Goal: Information Seeking & Learning: Find contact information

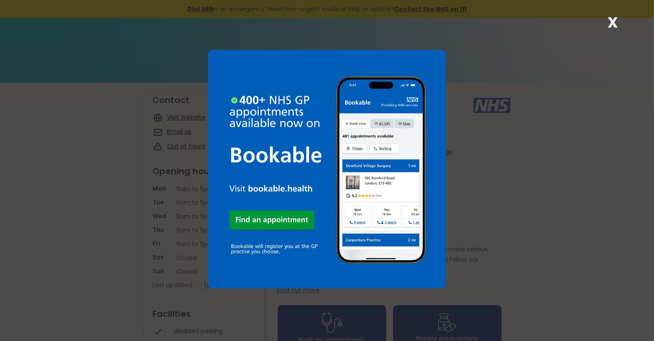
click at [615, 23] on strong "X" at bounding box center [613, 22] width 10 height 21
click at [612, 24] on strong "X" at bounding box center [613, 22] width 10 height 21
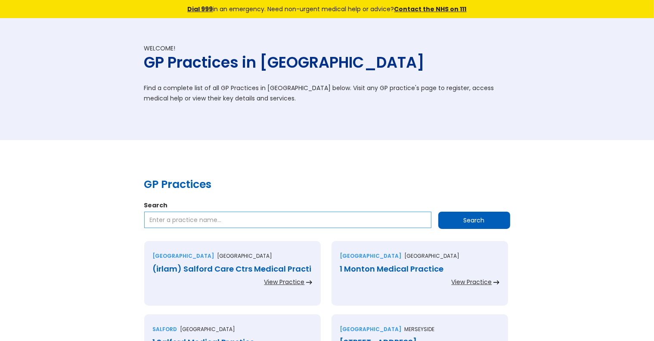
click at [395, 222] on input "Search" at bounding box center [287, 219] width 287 height 16
type input "London"
click at [473, 221] on input "Search" at bounding box center [474, 219] width 72 height 17
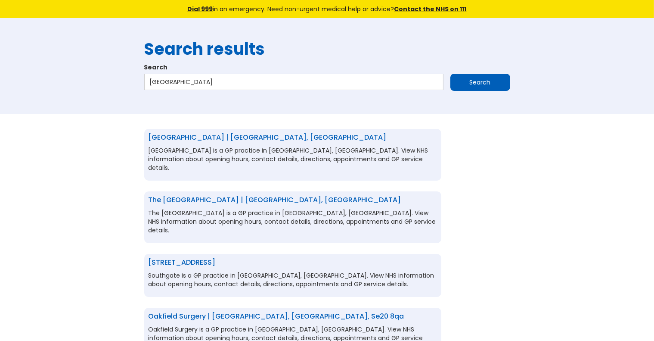
click at [369, 195] on link "The North London Health Centre | London, Greater london, n13 4jj" at bounding box center [275, 200] width 253 height 10
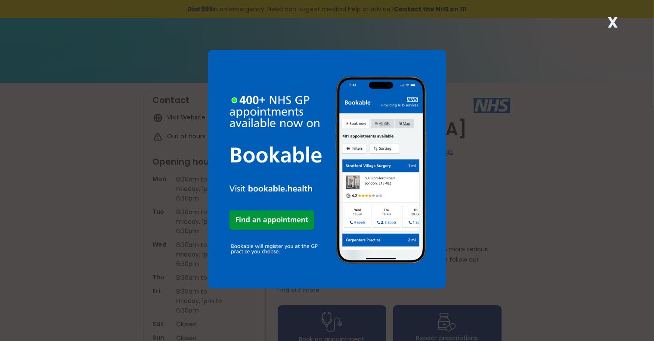
click at [617, 24] on strong "X" at bounding box center [613, 22] width 10 height 21
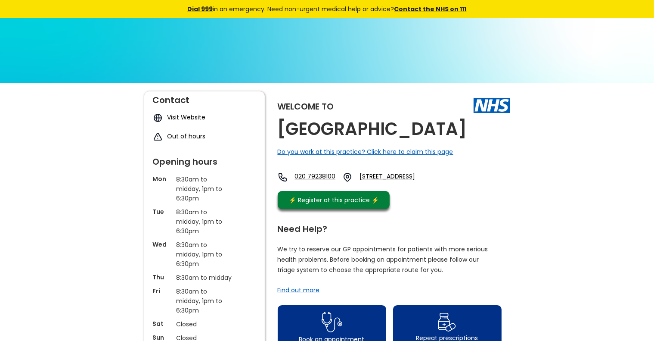
drag, startPoint x: 384, startPoint y: 195, endPoint x: 488, endPoint y: 210, distance: 105.4
click at [442, 186] on div "020 79238100 38-44 Broadway Market, London, Greater London, E8 4qj, England" at bounding box center [360, 179] width 164 height 15
copy link "38-44 Broadway Market, London, Greater London, E8 4qj, England"
drag, startPoint x: 295, startPoint y: 201, endPoint x: 345, endPoint y: 203, distance: 50.0
click at [345, 182] on div "020 79238100 38-44 Broadway Market, London, Greater London, E8 4qj, England" at bounding box center [360, 177] width 164 height 10
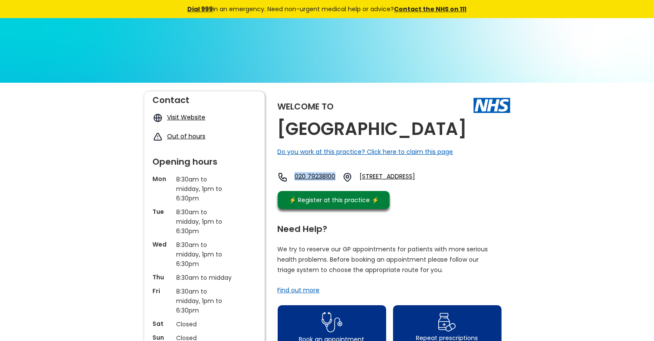
copy link "020 79238100"
drag, startPoint x: 339, startPoint y: 152, endPoint x: 278, endPoint y: 122, distance: 67.0
click at [278, 122] on h2 "[GEOGRAPHIC_DATA]" at bounding box center [372, 128] width 189 height 19
copy h2 "[GEOGRAPHIC_DATA]"
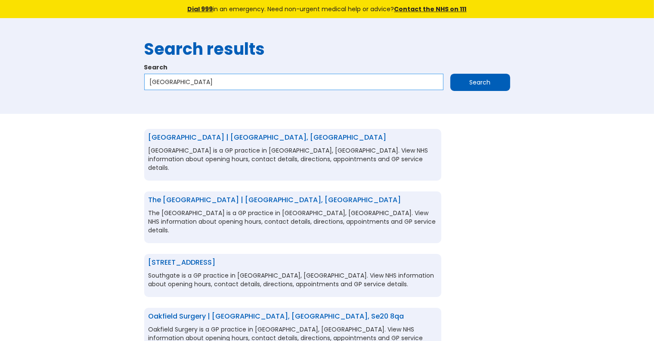
click at [386, 87] on input "London" at bounding box center [293, 82] width 299 height 16
type input "North London"
click at [450, 74] on input "Search" at bounding box center [480, 82] width 60 height 17
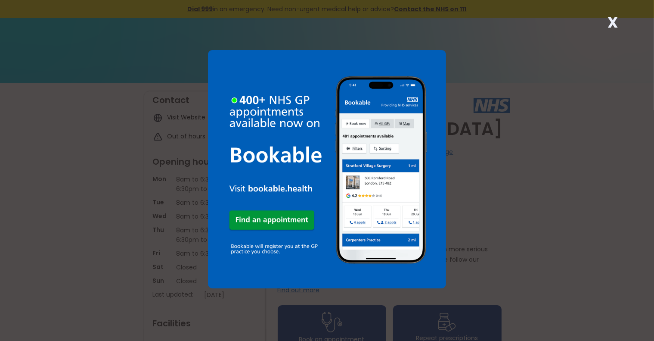
click at [617, 24] on strong "X" at bounding box center [613, 22] width 10 height 21
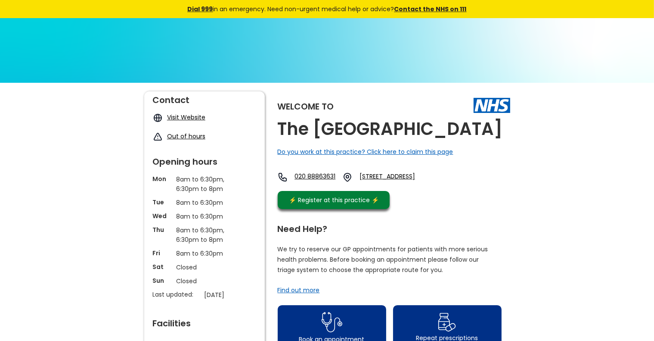
drag, startPoint x: 388, startPoint y: 196, endPoint x: 511, endPoint y: 215, distance: 125.1
copy link "Broomfield Avenue, Palmers Green, London, Greater London, N13 4jj, England"
drag, startPoint x: 299, startPoint y: 197, endPoint x: 350, endPoint y: 202, distance: 51.1
click at [350, 182] on div "020 88863631 Broomfield Avenue, Palmers Green, London, Greater London, N13 4jj,…" at bounding box center [360, 177] width 164 height 10
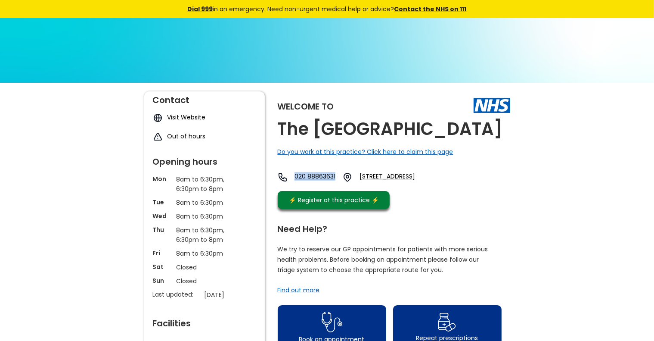
copy link "020 88863631"
drag, startPoint x: 345, startPoint y: 147, endPoint x: 280, endPoint y: 122, distance: 69.8
click at [280, 122] on h2 "The North London Health Centre" at bounding box center [390, 128] width 225 height 19
copy h2 "The North London Health Centre"
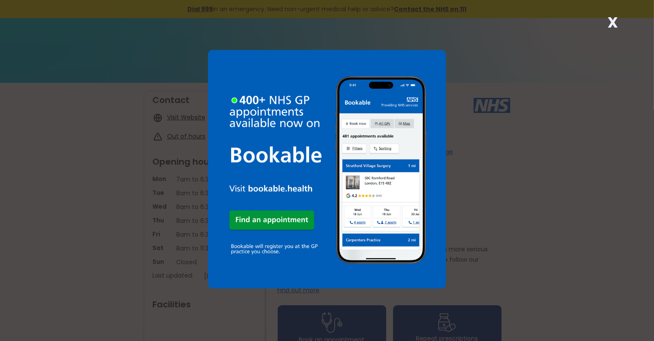
click at [615, 22] on strong "X" at bounding box center [613, 22] width 10 height 21
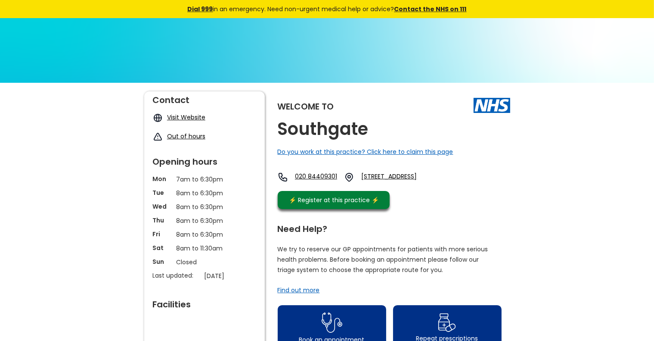
drag, startPoint x: 388, startPoint y: 177, endPoint x: 519, endPoint y: 196, distance: 132.7
copy link "[STREET_ADDRESS]"
drag, startPoint x: 297, startPoint y: 180, endPoint x: 360, endPoint y: 186, distance: 63.5
click at [360, 182] on div "020 84409301 [STREET_ADDRESS]" at bounding box center [362, 177] width 168 height 10
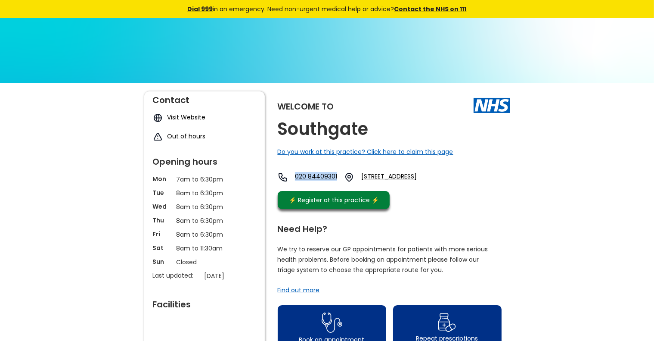
copy link "020 84409301"
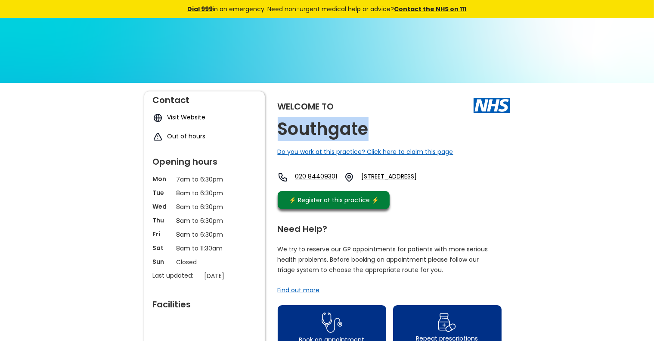
drag, startPoint x: 279, startPoint y: 136, endPoint x: 382, endPoint y: 147, distance: 104.4
click at [382, 147] on div "Welcome to [GEOGRAPHIC_DATA] Do you work at this practice? Click here to claim …" at bounding box center [394, 152] width 233 height 122
copy h2 "Southgate"
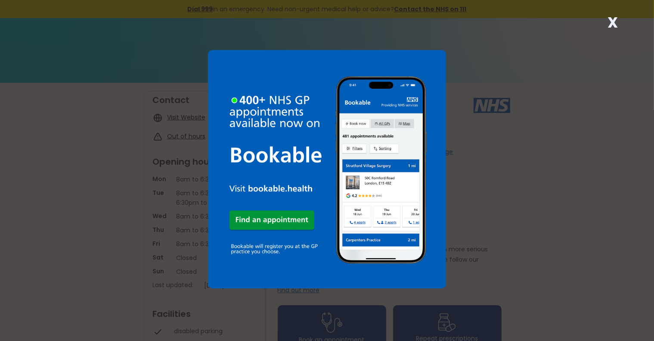
click at [613, 23] on strong "X" at bounding box center [613, 22] width 10 height 21
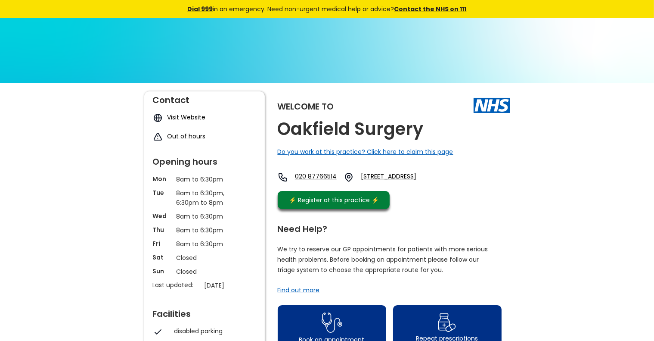
drag, startPoint x: 385, startPoint y: 175, endPoint x: 481, endPoint y: 198, distance: 98.8
click at [481, 198] on div "Welcome to Oakfield Surgery Do you work at this practice? Click here to claim t…" at bounding box center [394, 152] width 233 height 122
copy link "[STREET_ADDRESS]"
drag, startPoint x: 298, startPoint y: 180, endPoint x: 352, endPoint y: 189, distance: 55.0
click at [352, 186] on div "020 87766514 [STREET_ADDRESS]" at bounding box center [361, 179] width 167 height 15
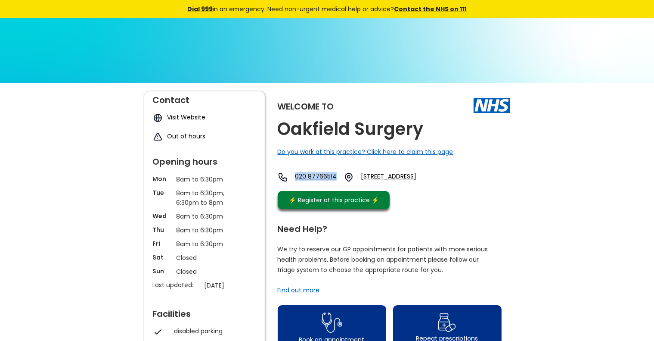
copy link "020 87766514"
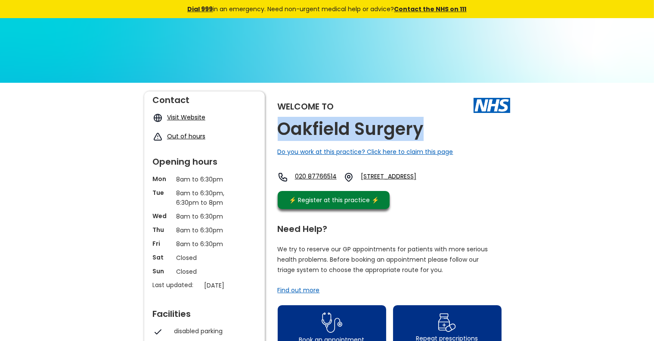
drag, startPoint x: 275, startPoint y: 130, endPoint x: 432, endPoint y: 141, distance: 157.1
copy h2 "Oakfield Surgery"
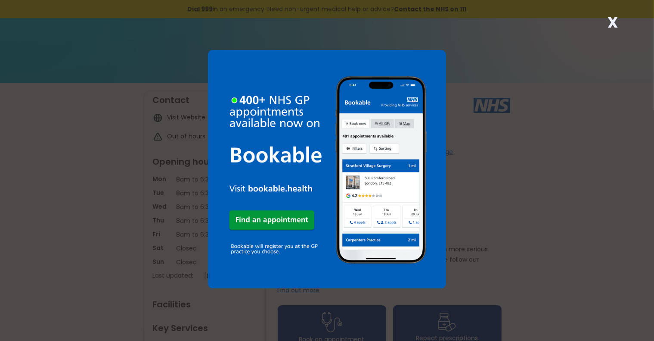
click at [613, 24] on strong "X" at bounding box center [613, 22] width 10 height 21
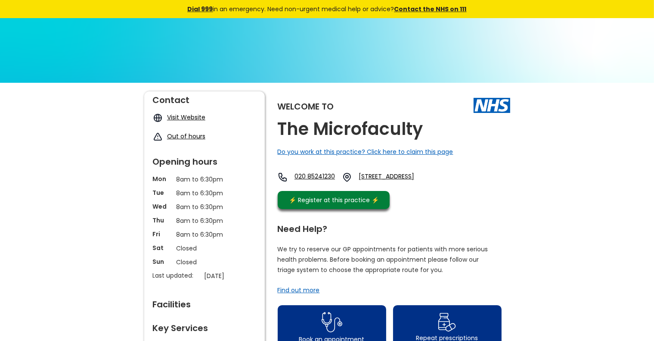
drag, startPoint x: 385, startPoint y: 175, endPoint x: 456, endPoint y: 199, distance: 75.0
click at [440, 186] on div "020 85241230 107-109 Chingford Mount Road, Chingford, London, Greater London, E…" at bounding box center [359, 179] width 162 height 15
copy link "107-109 Chingford Mount Road, Chingford, London, Greater London, E4 8lt, England"
drag, startPoint x: 296, startPoint y: 178, endPoint x: 348, endPoint y: 180, distance: 51.3
click at [348, 180] on div "020 85241230 107-109 Chingford Mount Road, Chingford, London, Greater London, E…" at bounding box center [359, 177] width 162 height 10
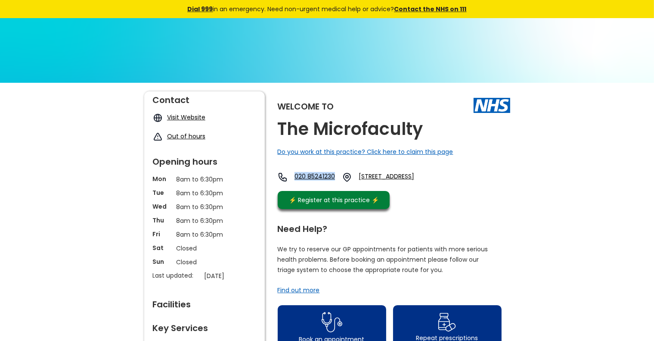
copy link "020 85241230"
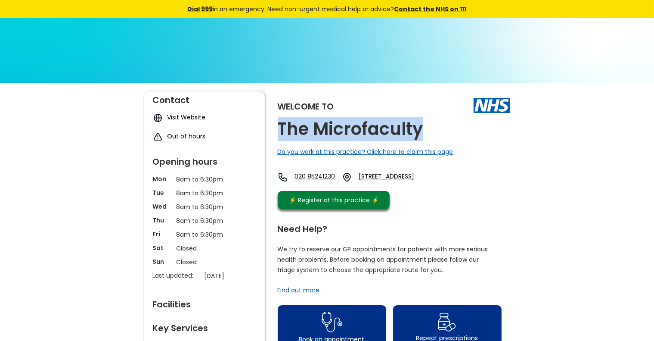
drag, startPoint x: 276, startPoint y: 132, endPoint x: 424, endPoint y: 134, distance: 148.2
copy h2 "The Microfaculty"
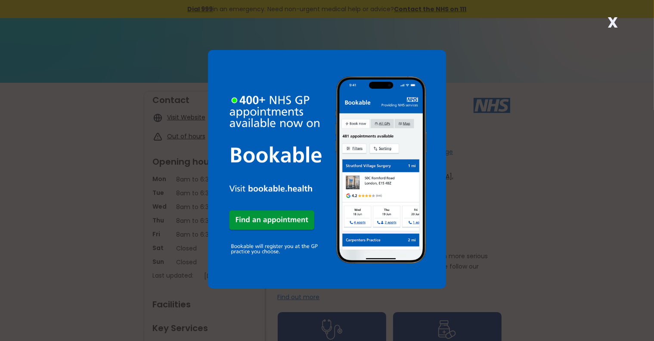
click at [613, 21] on strong "X" at bounding box center [613, 22] width 10 height 21
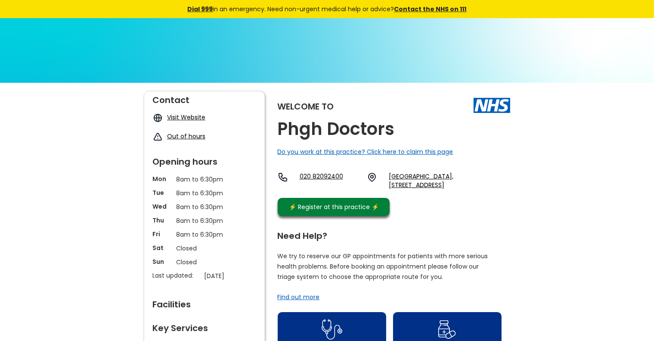
drag, startPoint x: 388, startPoint y: 180, endPoint x: 435, endPoint y: 212, distance: 57.6
click at [435, 212] on div "Welcome to Phgh Doctors Do you work at this practice? Click here to claim this …" at bounding box center [394, 155] width 233 height 129
copy link "Temple Fortune Health Centre, 23 Temple Fortune Lane, Golders Green, London, Gr…"
drag, startPoint x: 298, startPoint y: 180, endPoint x: 355, endPoint y: 185, distance: 57.0
click at [355, 185] on div "020 82092400 Temple Fortune Health Centre, 23 Temple Fortune Lane, Golders Gree…" at bounding box center [394, 180] width 233 height 17
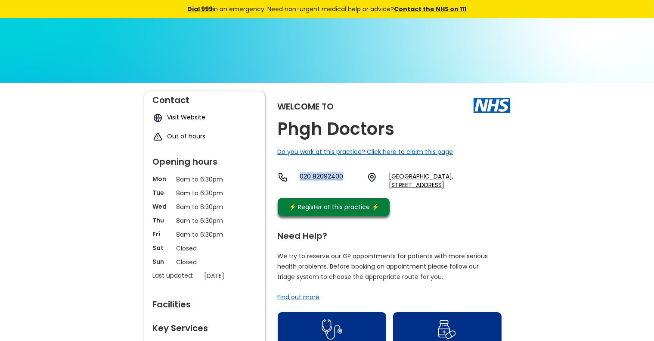
copy link "020 82092400"
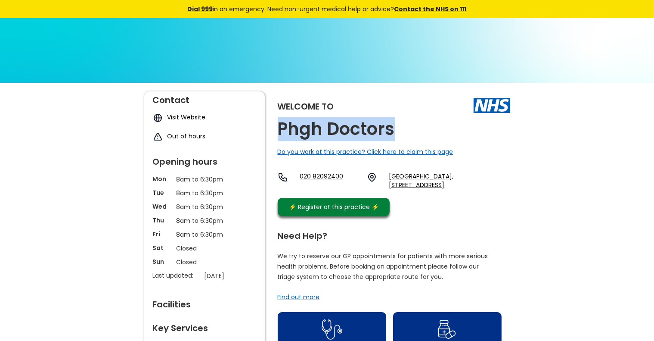
drag, startPoint x: 276, startPoint y: 136, endPoint x: 413, endPoint y: 146, distance: 137.8
copy h2 "Phgh Doctors"
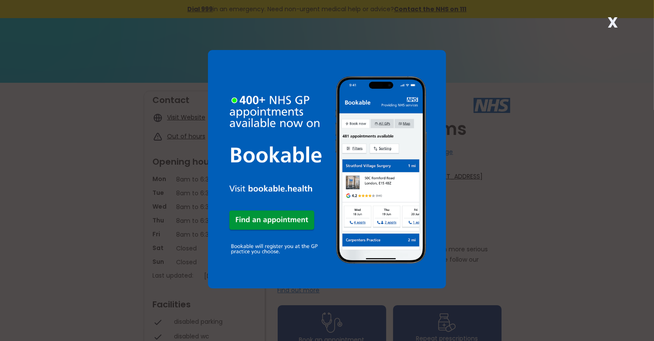
click at [613, 22] on strong "X" at bounding box center [613, 22] width 10 height 21
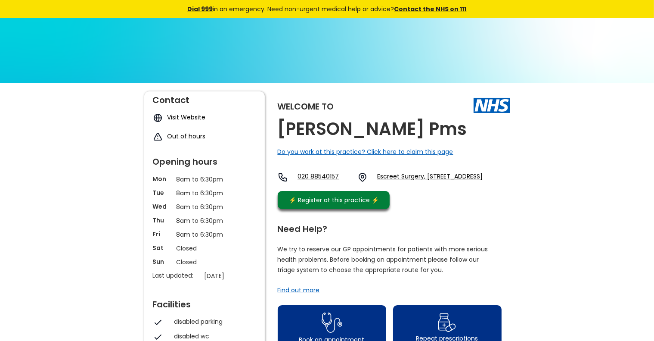
drag, startPoint x: 388, startPoint y: 176, endPoint x: 441, endPoint y: 199, distance: 57.3
click at [441, 186] on div "020 88540157 Escreet Surgery, Escreet Grove, Woolwich, London, Greater London, …" at bounding box center [380, 179] width 205 height 15
copy link "Escreet Surgery, Escreet Grove, Woolwich, London, Greater London, Se18 5te, Eng…"
drag, startPoint x: 298, startPoint y: 181, endPoint x: 352, endPoint y: 186, distance: 53.7
click at [352, 182] on div "020 88540157 Escreet Surgery, Escreet Grove, Woolwich, London, Greater London, …" at bounding box center [380, 177] width 205 height 10
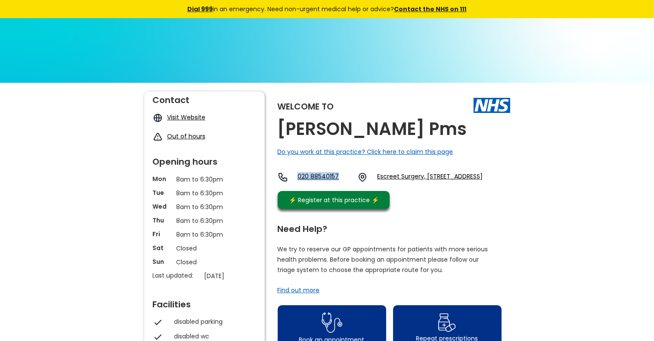
copy link "020 88540157"
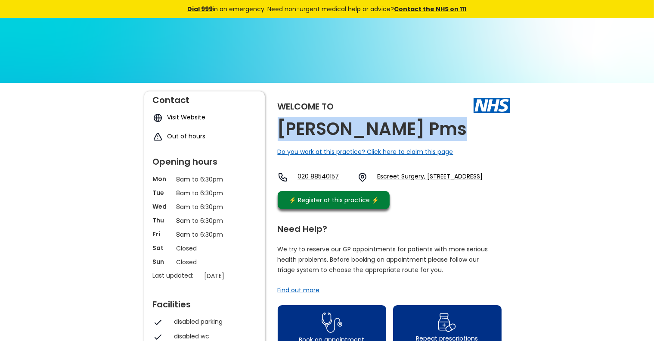
drag, startPoint x: 277, startPoint y: 135, endPoint x: 396, endPoint y: 137, distance: 118.9
click at [396, 137] on div "Welcome to Triveni Pms Do you work at this practice? Click here to claim this p…" at bounding box center [394, 152] width 233 height 122
copy h2 "Triveni Pms"
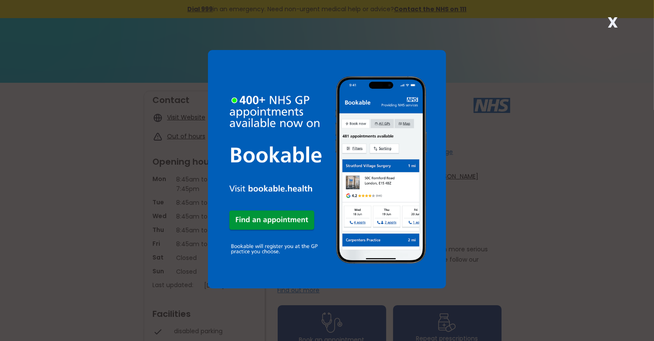
click at [612, 22] on strong "X" at bounding box center [613, 22] width 10 height 21
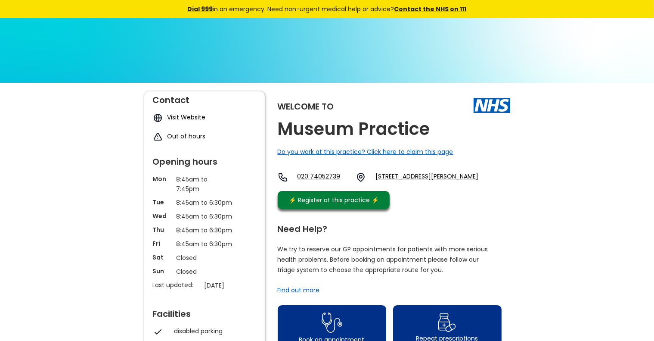
drag, startPoint x: 388, startPoint y: 177, endPoint x: 488, endPoint y: 198, distance: 102.5
click at [488, 198] on div "Welcome to Museum Practice Do you work at this practice? Click here to claim th…" at bounding box center [394, 152] width 233 height 122
copy link "[STREET_ADDRESS][PERSON_NAME]"
drag, startPoint x: 298, startPoint y: 180, endPoint x: 362, endPoint y: 185, distance: 63.9
click at [362, 182] on div "020 74052739 [STREET_ADDRESS][PERSON_NAME]" at bounding box center [378, 177] width 201 height 10
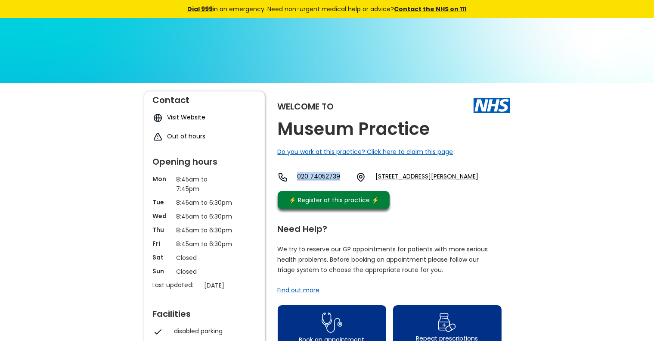
copy link "020 74052739"
drag, startPoint x: 275, startPoint y: 135, endPoint x: 445, endPoint y: 130, distance: 170.2
click at [348, 130] on h2 "Museum Practice" at bounding box center [354, 128] width 152 height 19
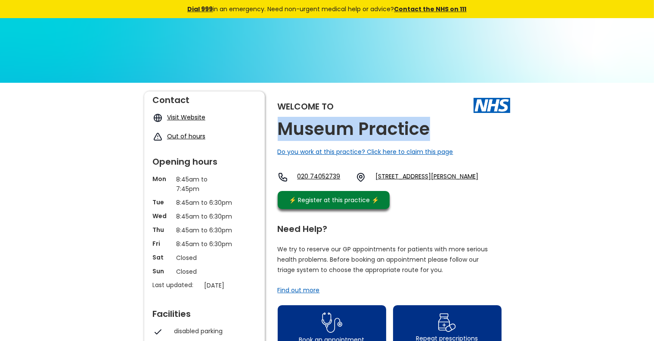
click at [348, 130] on h2 "Museum Practice" at bounding box center [354, 128] width 152 height 19
copy h2 "Museum Practice"
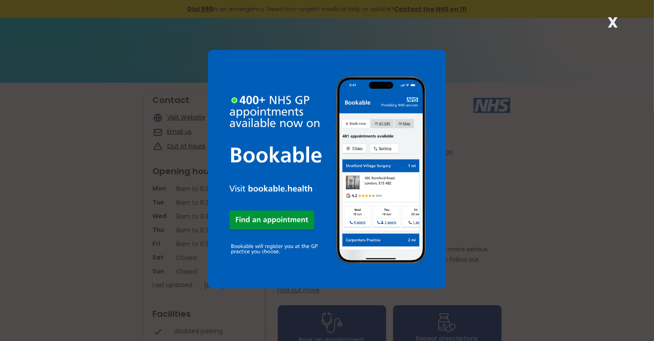
click at [610, 22] on strong "X" at bounding box center [613, 22] width 10 height 21
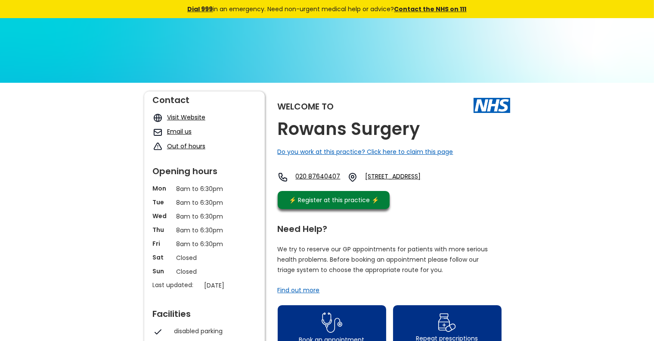
drag, startPoint x: 388, startPoint y: 176, endPoint x: 495, endPoint y: 204, distance: 111.2
click at [495, 204] on div "Welcome to Rowans Surgery Do you work at this practice? Click here to claim thi…" at bounding box center [394, 152] width 233 height 122
copy link "1 Windermere Road, Streatham, London, Greater London, Sw16 5hf, England"
drag, startPoint x: 299, startPoint y: 178, endPoint x: 360, endPoint y: 185, distance: 61.9
click at [360, 182] on div "020 87640407 1 Windermere Road, Streatham, London, Greater London, Sw16 5hf, En…" at bounding box center [366, 177] width 177 height 10
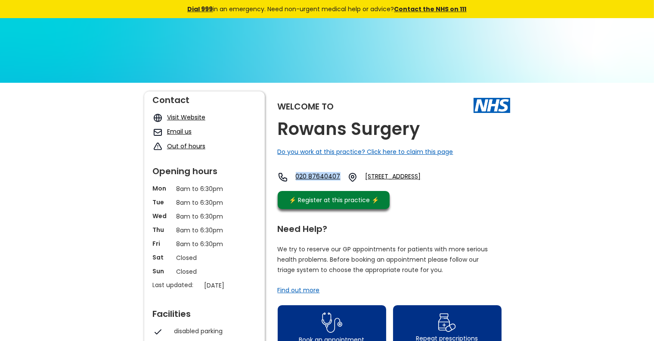
copy link "020 87640407"
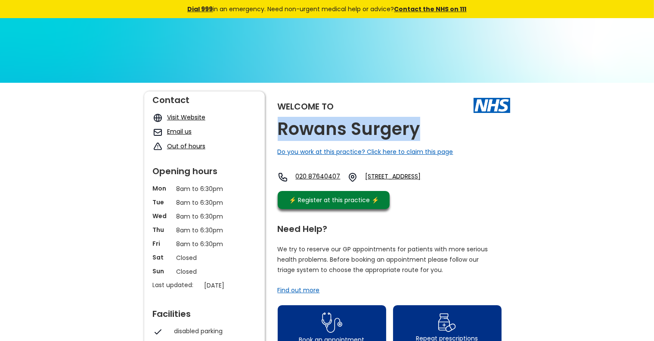
drag, startPoint x: 276, startPoint y: 135, endPoint x: 431, endPoint y: 145, distance: 155.4
copy h2 "Rowans Surgery"
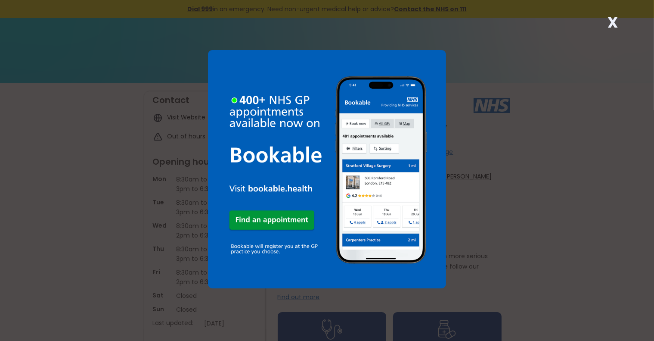
click at [620, 19] on div "X" at bounding box center [612, 25] width 17 height 17
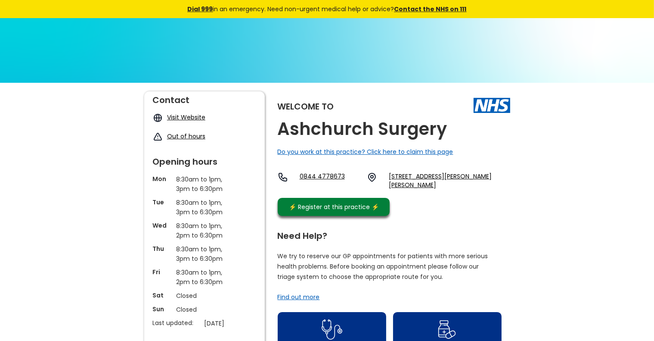
drag, startPoint x: 386, startPoint y: 177, endPoint x: 441, endPoint y: 199, distance: 59.9
click at [441, 193] on div "0844 4778673 [STREET_ADDRESS][PERSON_NAME][PERSON_NAME]" at bounding box center [394, 183] width 233 height 22
copy link "[STREET_ADDRESS][PERSON_NAME][PERSON_NAME]"
drag, startPoint x: 297, startPoint y: 180, endPoint x: 364, endPoint y: 184, distance: 66.9
click at [364, 184] on div "0844 4778673 134 Askew Road, Shepherds Bush, London, Greater London, W12 9bp, E…" at bounding box center [394, 180] width 233 height 17
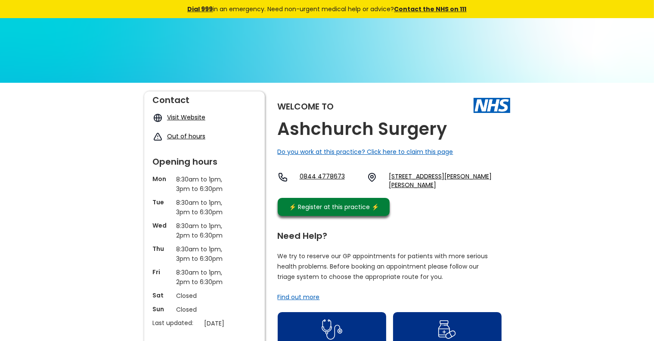
copy link "0844 4778673"
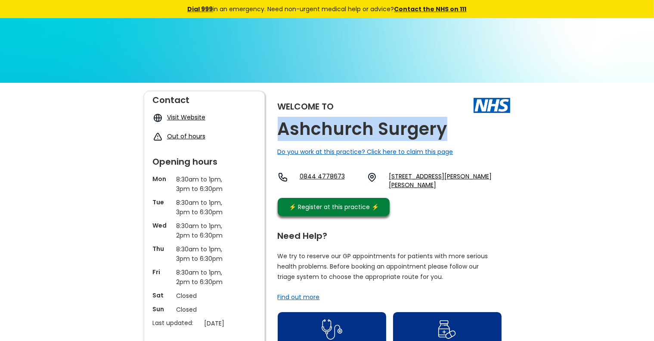
drag, startPoint x: 280, startPoint y: 132, endPoint x: 446, endPoint y: 137, distance: 165.4
click at [446, 137] on div "Welcome to Ashchurch Surgery Do you work at this practice? Click here to claim …" at bounding box center [394, 155] width 233 height 129
copy h2 "Ashchurch Surgery"
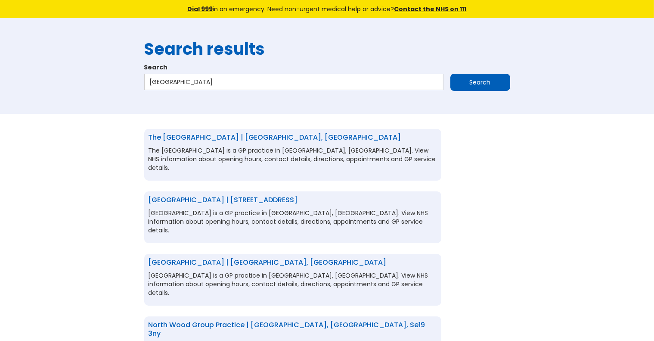
click at [350, 320] on link "North Wood Group Practice | [GEOGRAPHIC_DATA], [GEOGRAPHIC_DATA], se19 3ny" at bounding box center [287, 329] width 277 height 19
click at [351, 320] on link "North Wood Group Practice | [GEOGRAPHIC_DATA], [GEOGRAPHIC_DATA], se19 3ny" at bounding box center [287, 329] width 277 height 19
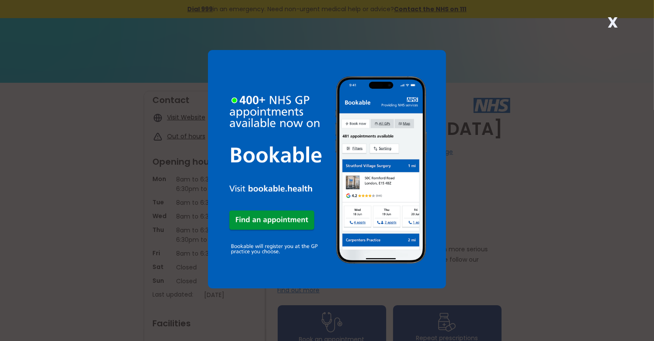
click at [612, 22] on strong "X" at bounding box center [613, 22] width 10 height 21
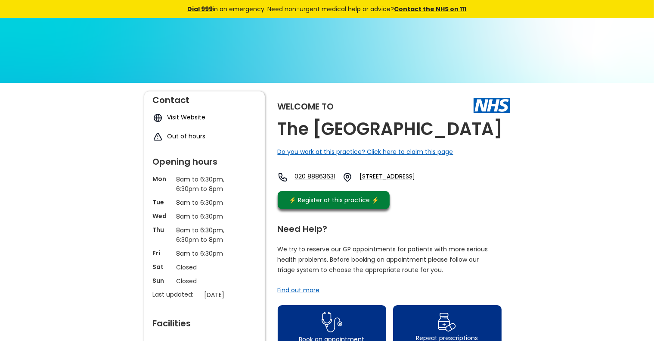
drag, startPoint x: 387, startPoint y: 195, endPoint x: 520, endPoint y: 229, distance: 137.8
copy link "Broomfield Avenue, Palmers Green, London, Greater London, N13 4jj, England"
drag, startPoint x: 297, startPoint y: 196, endPoint x: 364, endPoint y: 205, distance: 68.2
click at [364, 182] on div "020 88863631 Broomfield Avenue, Palmers Green, London, Greater London, N13 4jj,…" at bounding box center [360, 177] width 164 height 10
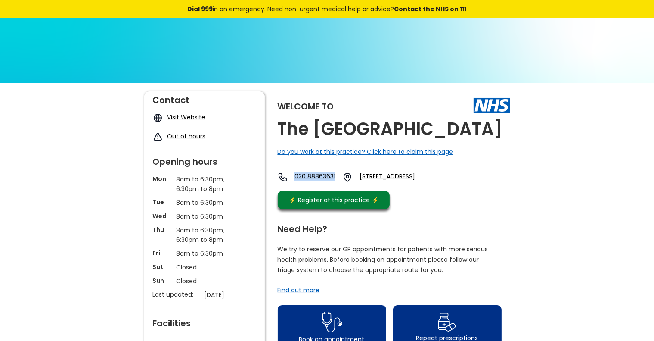
copy link "020 88863631"
drag, startPoint x: 348, startPoint y: 150, endPoint x: 280, endPoint y: 128, distance: 71.8
click at [280, 128] on h2 "The North London Health Centre" at bounding box center [390, 128] width 225 height 19
copy h2 "The North London Health Centre"
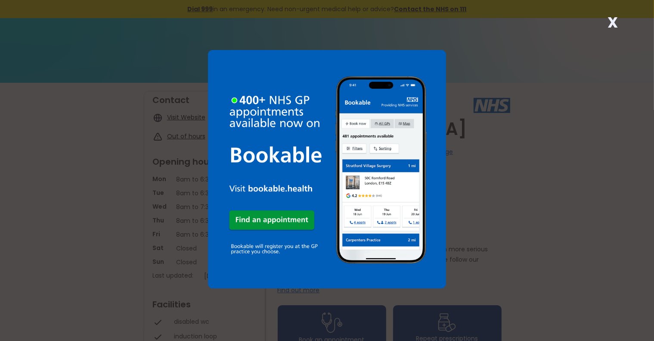
click at [607, 23] on div "X" at bounding box center [612, 25] width 17 height 17
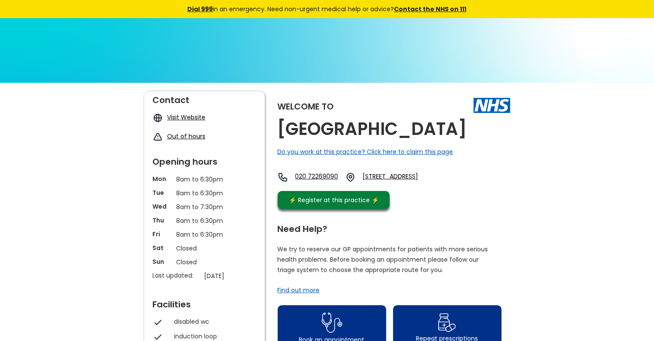
drag, startPoint x: 388, startPoint y: 177, endPoint x: 511, endPoint y: 201, distance: 125.4
copy link "287-293 New North Road, London, Greater London, N1 7aa, England"
drag, startPoint x: 298, startPoint y: 179, endPoint x: 355, endPoint y: 185, distance: 57.2
click at [355, 182] on div "020 72269090 287-293 New North Road, London, Greater London, N1 7aa, England" at bounding box center [363, 177] width 171 height 10
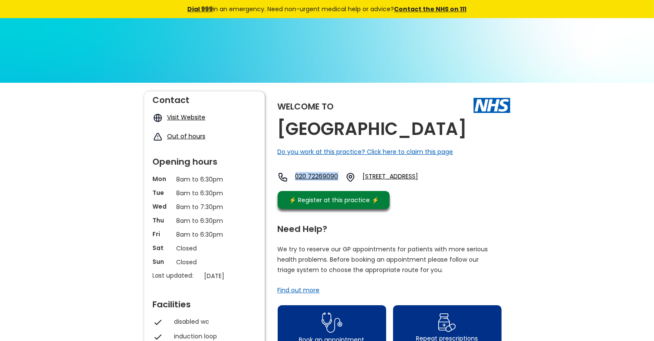
copy link "020 72269090"
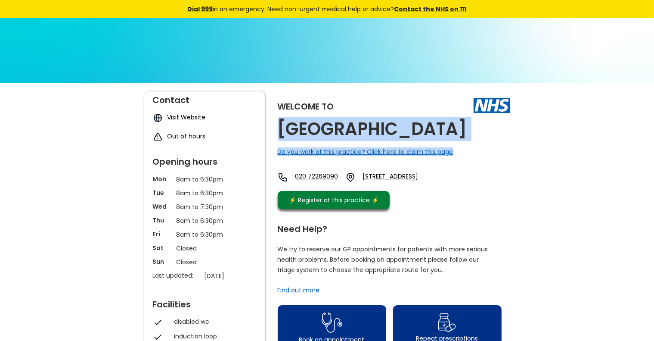
drag, startPoint x: 278, startPoint y: 136, endPoint x: 538, endPoint y: 148, distance: 260.4
copy div "New North Health Centre Do you work at this practice? Click here to claim this …"
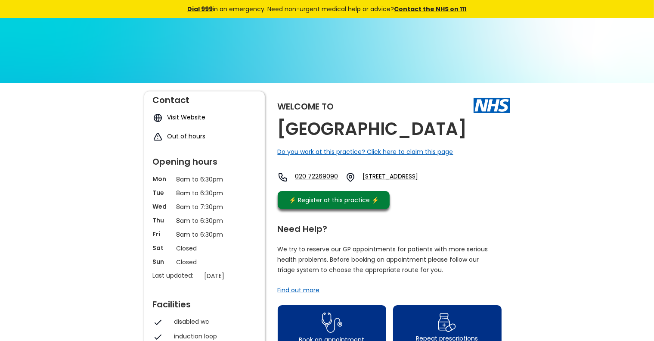
drag, startPoint x: 277, startPoint y: 137, endPoint x: 503, endPoint y: 132, distance: 226.1
copy h2 "New North Health Centre"
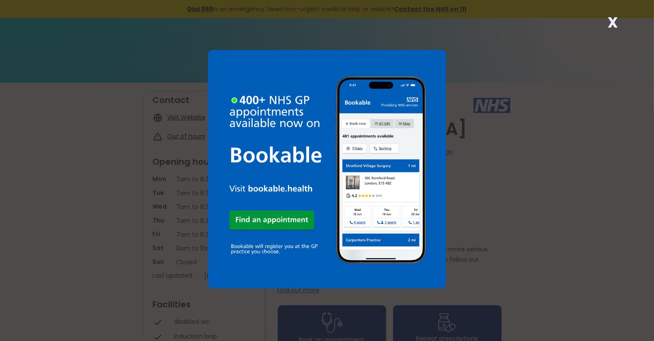
click at [615, 22] on strong "X" at bounding box center [613, 22] width 10 height 21
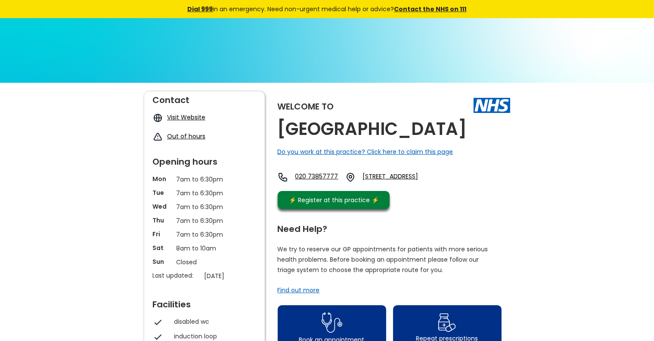
drag, startPoint x: 388, startPoint y: 177, endPoint x: 445, endPoint y: 208, distance: 65.1
click at [445, 208] on div "Welcome to [GEOGRAPHIC_DATA] Do you work at this practice? Click here to claim …" at bounding box center [394, 152] width 233 height 122
copy link "[STREET_ADDRESS]"
drag, startPoint x: 299, startPoint y: 179, endPoint x: 343, endPoint y: 187, distance: 44.7
click at [343, 182] on div "020 73857777 [STREET_ADDRESS]" at bounding box center [363, 177] width 171 height 10
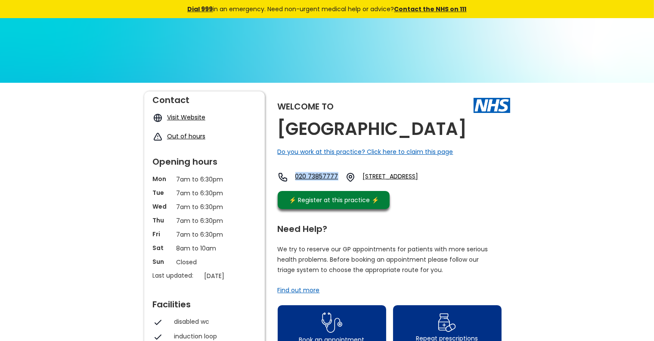
copy link "020 73857777"
drag, startPoint x: 276, startPoint y: 136, endPoint x: 503, endPoint y: 138, distance: 227.4
copy h2 "[GEOGRAPHIC_DATA]"
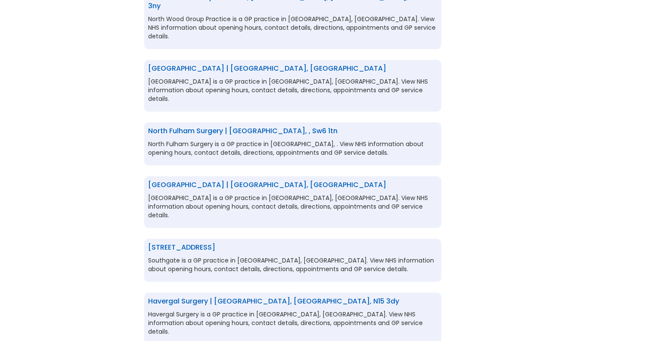
scroll to position [345, 0]
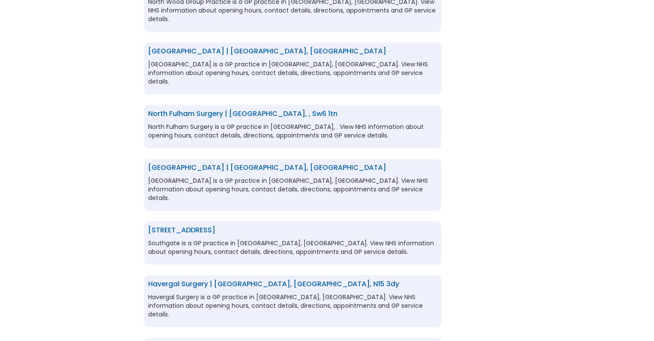
click at [216, 225] on link "[STREET_ADDRESS]" at bounding box center [182, 230] width 67 height 10
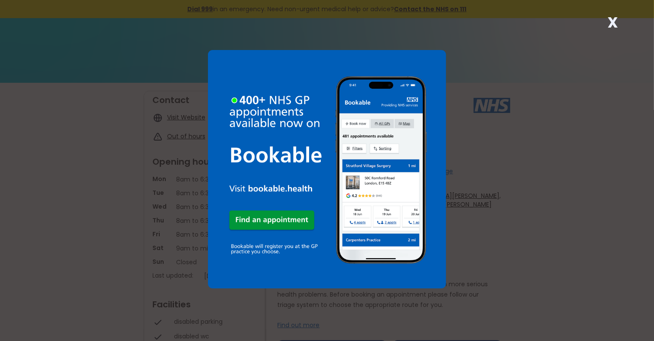
click at [617, 24] on strong "X" at bounding box center [613, 22] width 10 height 21
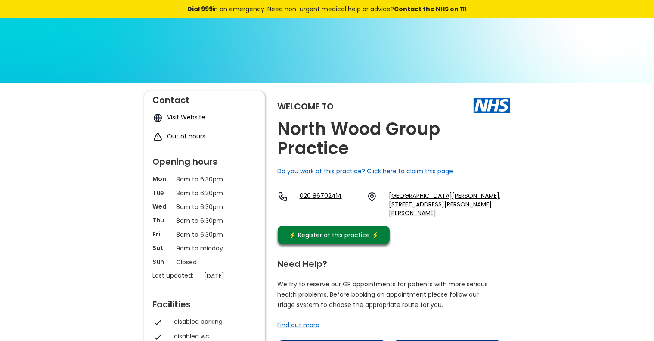
drag, startPoint x: 387, startPoint y: 197, endPoint x: 473, endPoint y: 232, distance: 92.8
click at [473, 232] on div "Welcome to North Wood Group Practice Do you work at this practice? Click here t…" at bounding box center [394, 169] width 233 height 157
copy link "Crown Dale Medical Centre, 61 Crown Dale, Upper Norwood, London, Greater London…"
drag, startPoint x: 299, startPoint y: 199, endPoint x: 348, endPoint y: 208, distance: 49.6
click at [348, 208] on div "020 86702414 Crown Dale Medical Centre, 61 Crown Dale, Upper Norwood, London, G…" at bounding box center [394, 204] width 233 height 26
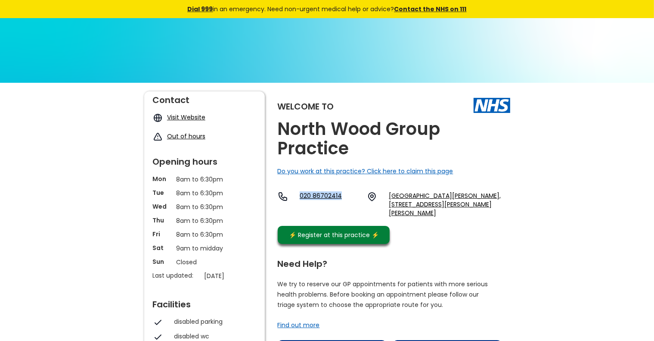
copy link "020 86702414"
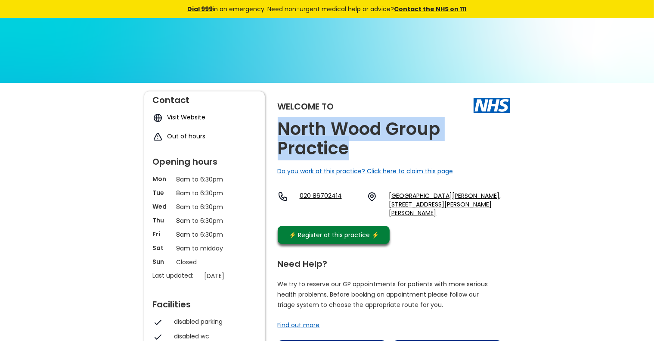
drag, startPoint x: 274, startPoint y: 127, endPoint x: 388, endPoint y: 157, distance: 117.6
copy h2 "North Wood Group Practice"
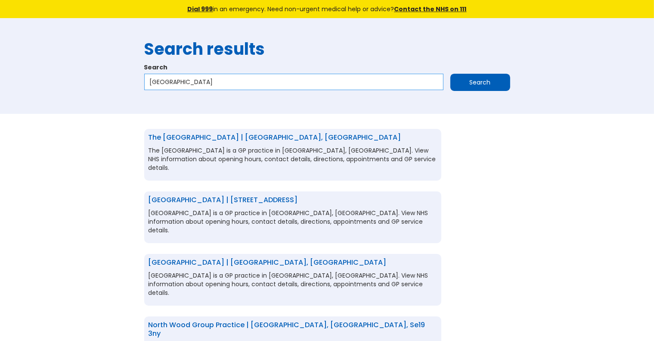
click at [365, 76] on input "[GEOGRAPHIC_DATA]" at bounding box center [293, 82] width 299 height 16
click at [365, 76] on input "North London" at bounding box center [293, 82] width 299 height 16
click at [496, 83] on input "Search" at bounding box center [480, 82] width 60 height 17
click at [218, 52] on h1 "Search results" at bounding box center [327, 49] width 366 height 19
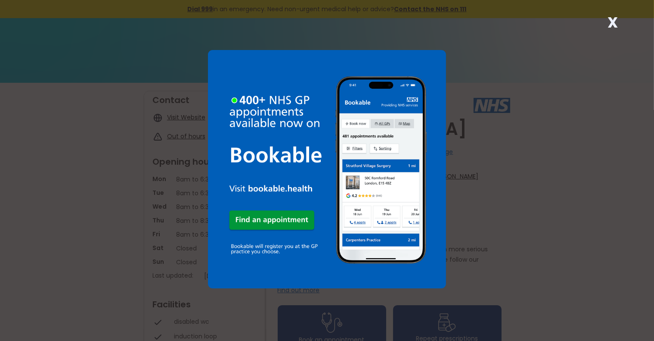
click at [611, 24] on strong "X" at bounding box center [613, 22] width 10 height 21
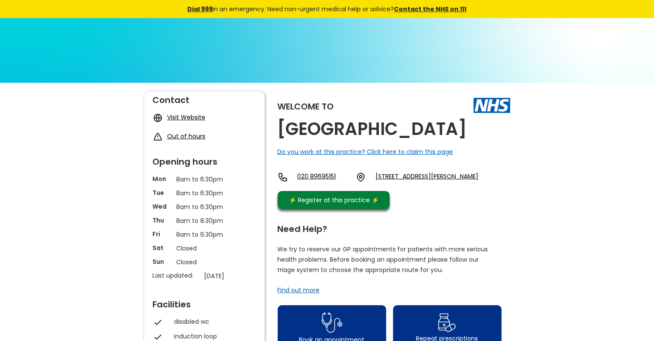
drag, startPoint x: 388, startPoint y: 197, endPoint x: 491, endPoint y: 217, distance: 105.2
click at [491, 213] on div "Welcome to [GEOGRAPHIC_DATA] Do you work at this practice? Click here to claim …" at bounding box center [394, 152] width 233 height 122
copy link "[STREET_ADDRESS][PERSON_NAME]"
drag, startPoint x: 298, startPoint y: 199, endPoint x: 354, endPoint y: 208, distance: 55.8
click at [354, 182] on div "020 89695151 [STREET_ADDRESS][PERSON_NAME]" at bounding box center [378, 177] width 201 height 10
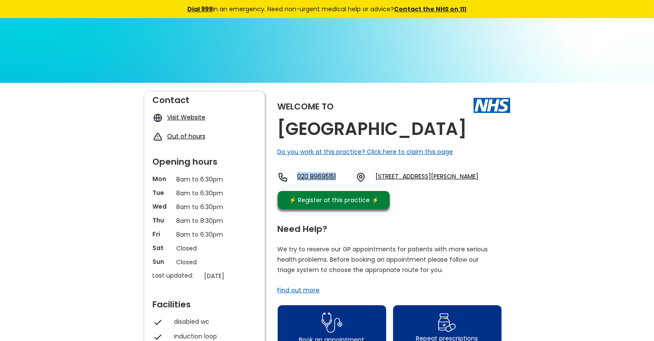
copy link "020 89695151"
drag, startPoint x: 345, startPoint y: 152, endPoint x: 280, endPoint y: 133, distance: 66.9
click at [280, 133] on h2 "[GEOGRAPHIC_DATA]" at bounding box center [372, 128] width 189 height 19
copy h2 "[GEOGRAPHIC_DATA]"
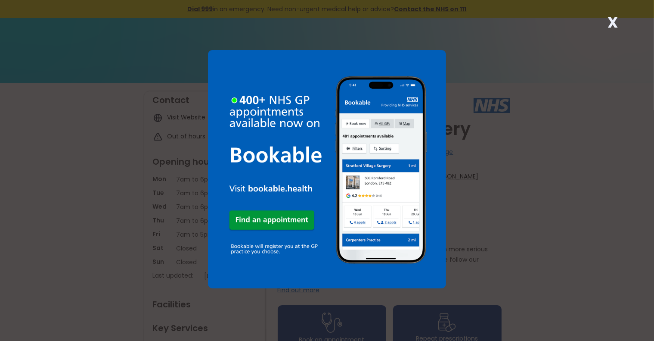
click at [615, 23] on strong "X" at bounding box center [613, 22] width 10 height 21
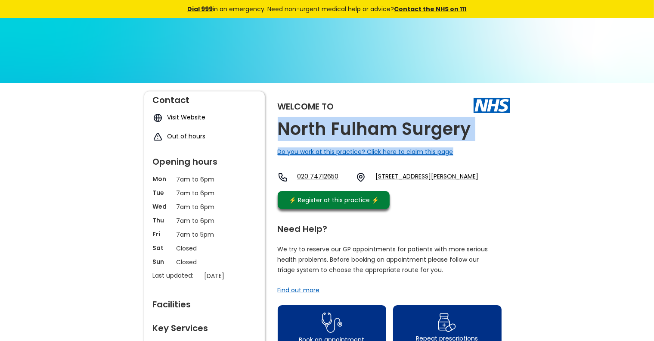
drag, startPoint x: 278, startPoint y: 139, endPoint x: 472, endPoint y: 150, distance: 193.7
click at [472, 150] on div "Welcome to [GEOGRAPHIC_DATA] Surgery Do you work at this practice? Click here t…" at bounding box center [394, 152] width 233 height 122
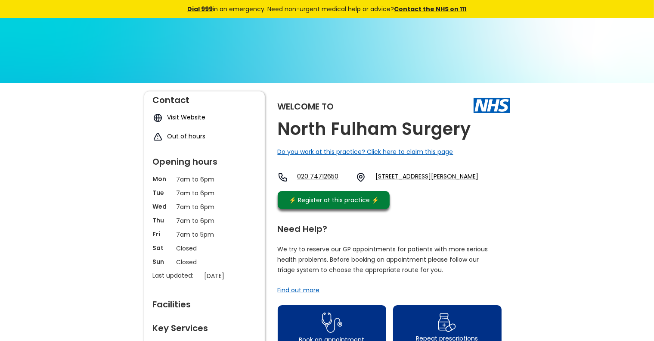
drag, startPoint x: 384, startPoint y: 178, endPoint x: 526, endPoint y: 183, distance: 141.8
copy link "[STREET_ADDRESS][PERSON_NAME]"
drag, startPoint x: 296, startPoint y: 180, endPoint x: 342, endPoint y: 186, distance: 45.6
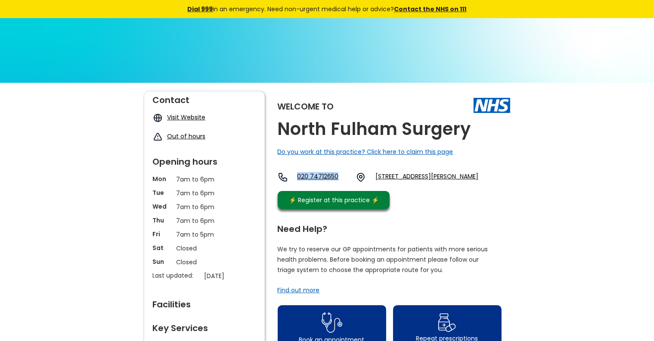
click at [342, 186] on div "Welcome to [GEOGRAPHIC_DATA] Surgery Do you work at this practice? Click here t…" at bounding box center [394, 152] width 233 height 122
copy link "020 74712650"
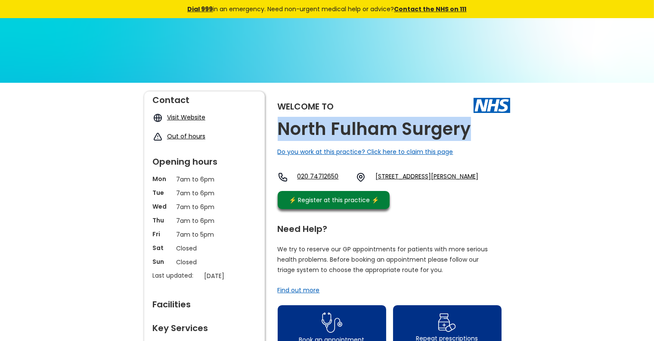
drag, startPoint x: 278, startPoint y: 136, endPoint x: 467, endPoint y: 131, distance: 189.1
click at [467, 131] on h2 "North Fulham Surgery" at bounding box center [374, 128] width 193 height 19
copy h2 "North Fulham Surgery"
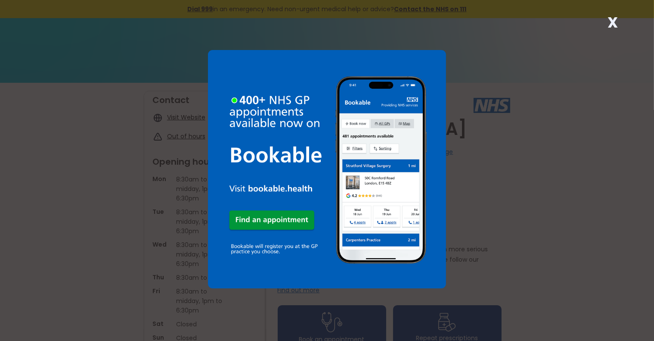
click at [612, 22] on strong "X" at bounding box center [613, 22] width 10 height 21
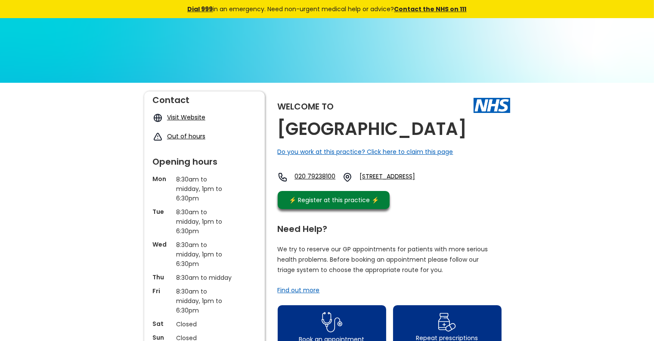
drag, startPoint x: 388, startPoint y: 196, endPoint x: 491, endPoint y: 215, distance: 104.4
click at [491, 213] on div "Welcome to [GEOGRAPHIC_DATA] Do you work at this practice? Click here to claim …" at bounding box center [394, 152] width 233 height 122
copy link "[STREET_ADDRESS]"
drag, startPoint x: 298, startPoint y: 200, endPoint x: 345, endPoint y: 205, distance: 47.2
click at [345, 182] on div "020 79238100 [STREET_ADDRESS]" at bounding box center [360, 177] width 164 height 10
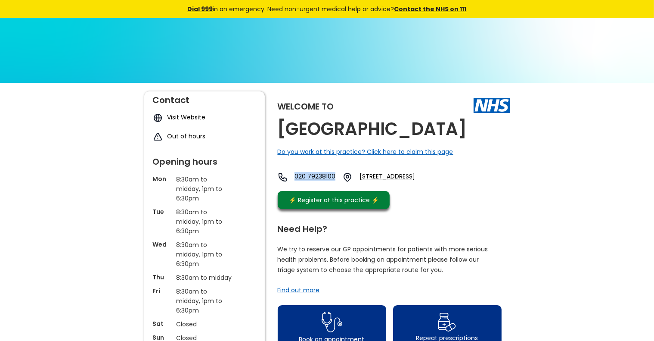
copy link "020 79238100"
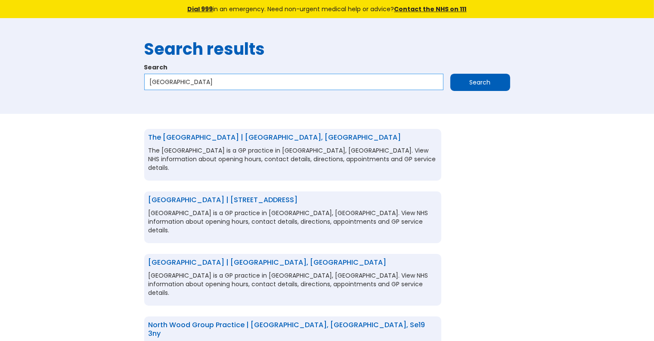
click at [165, 82] on input "North London" at bounding box center [293, 82] width 299 height 16
type input "East London"
click at [498, 81] on input "Search" at bounding box center [480, 82] width 60 height 17
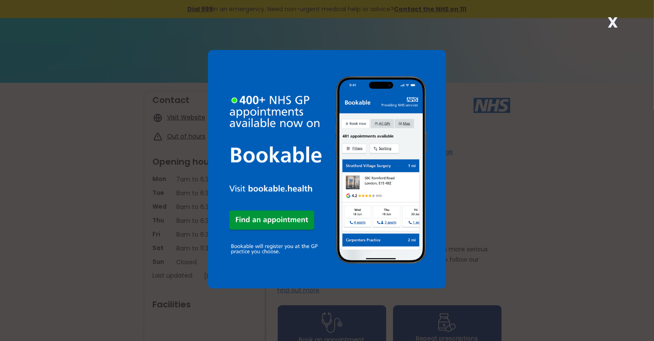
click at [614, 25] on strong "X" at bounding box center [613, 22] width 10 height 21
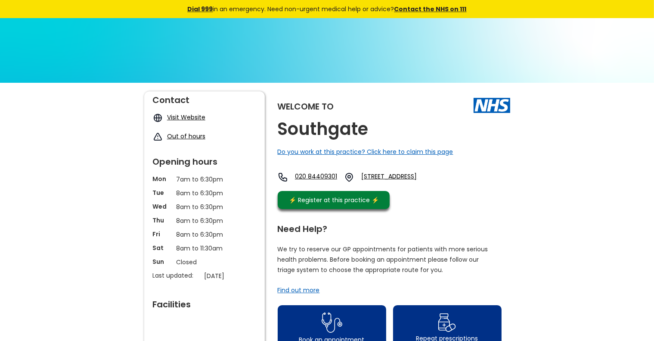
drag, startPoint x: 387, startPoint y: 177, endPoint x: 501, endPoint y: 200, distance: 117.0
click at [501, 200] on div "Welcome to [GEOGRAPHIC_DATA] Do you work at this practice? Click here to claim …" at bounding box center [394, 152] width 233 height 122
copy link "[STREET_ADDRESS]"
drag, startPoint x: 298, startPoint y: 180, endPoint x: 351, endPoint y: 186, distance: 54.1
click at [351, 182] on div "020 84409301 [STREET_ADDRESS]" at bounding box center [362, 177] width 168 height 10
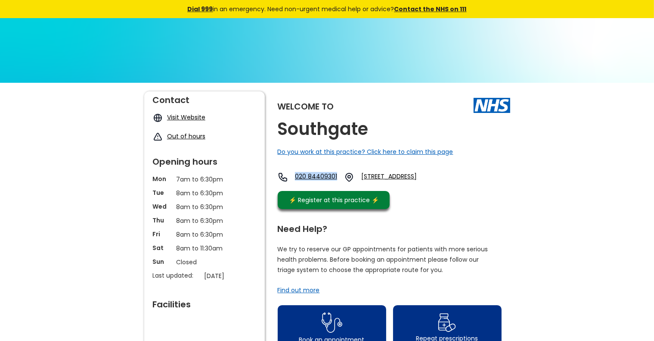
copy link "020 84409301"
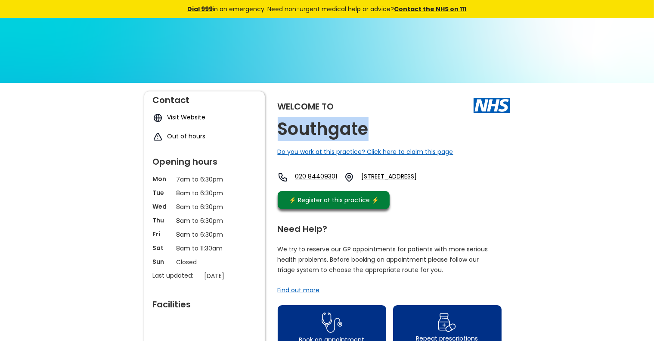
drag, startPoint x: 276, startPoint y: 130, endPoint x: 400, endPoint y: 138, distance: 123.8
copy h2 "Southgate"
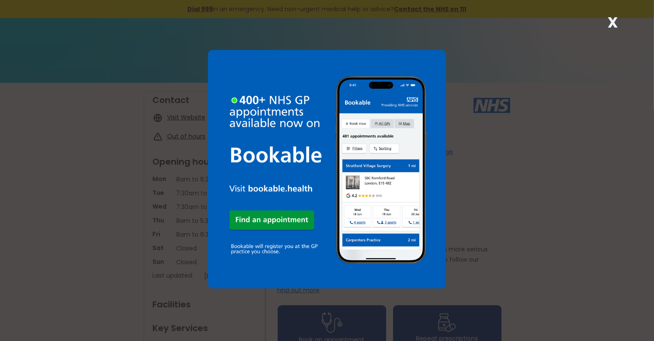
click at [612, 25] on strong "X" at bounding box center [613, 22] width 10 height 21
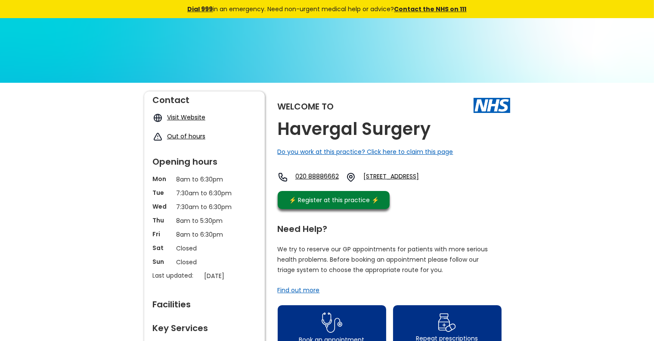
drag, startPoint x: 386, startPoint y: 177, endPoint x: 455, endPoint y: 207, distance: 74.8
click at [455, 207] on div "Welcome to Havergal Surgery Do you work at this practice? Click here to claim t…" at bounding box center [394, 152] width 233 height 122
copy link "10 Havergal Villas, Green Lanes, Tottenham, London, Greater London, N15 3dy, En…"
drag, startPoint x: 298, startPoint y: 180, endPoint x: 353, endPoint y: 190, distance: 56.1
click at [353, 182] on div "020 88886662 10 Havergal Villas, Green Lanes, Tottenham, London, Greater London…" at bounding box center [364, 177] width 173 height 10
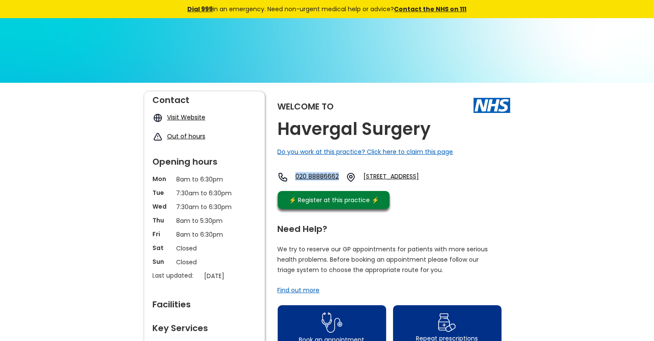
copy link "020 88886662"
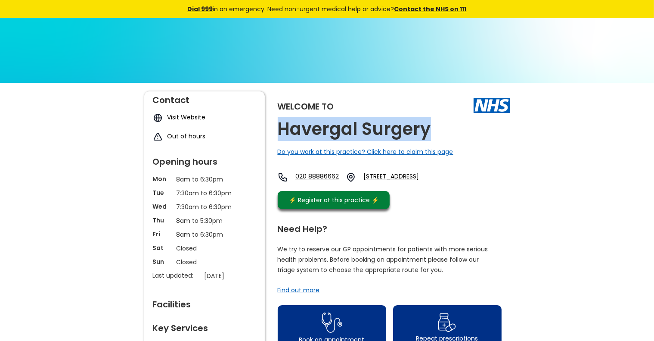
drag, startPoint x: 276, startPoint y: 134, endPoint x: 433, endPoint y: 143, distance: 156.6
copy h2 "Havergal Surgery"
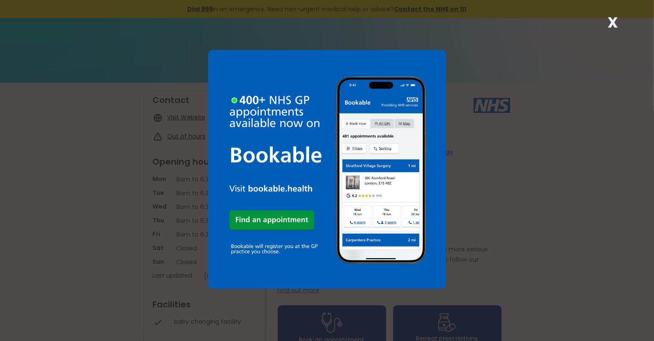
click at [609, 23] on strong "X" at bounding box center [613, 22] width 10 height 21
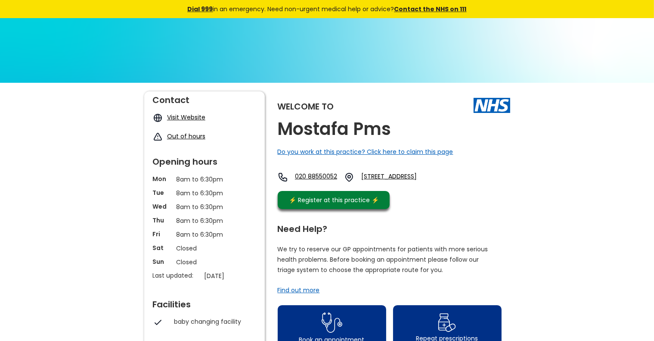
drag, startPoint x: 387, startPoint y: 175, endPoint x: 450, endPoint y: 203, distance: 68.8
click at [450, 203] on div "Welcome to Mostafa Pms Do you work at this practice? Click here to claim this p…" at bounding box center [394, 152] width 233 height 122
copy link "141 Plumstead High Street, Plumstead, London, Greater London, Se18 1se, England"
drag, startPoint x: 298, startPoint y: 181, endPoint x: 350, endPoint y: 191, distance: 52.3
click at [350, 182] on div "020 88550052 141 Plumstead High Street, Plumstead, London, Greater London, Se18…" at bounding box center [362, 177] width 168 height 10
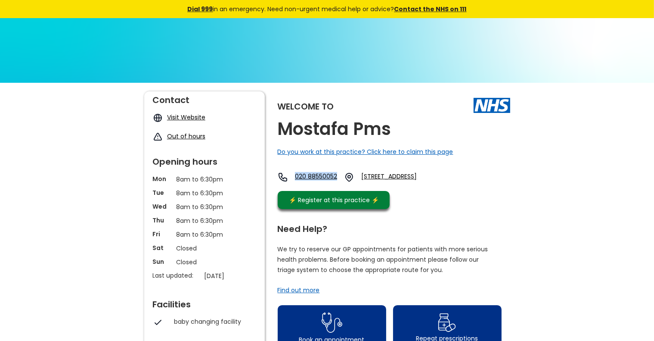
copy link "020 88550052"
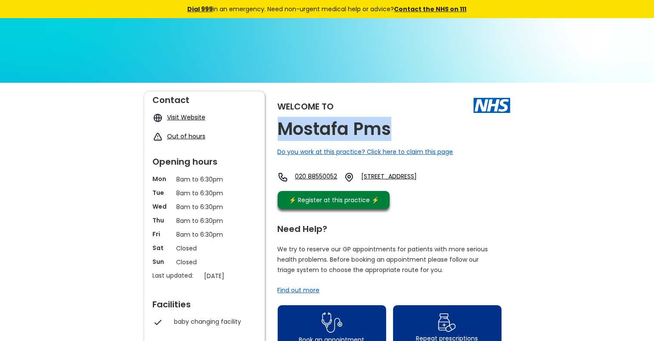
drag, startPoint x: 274, startPoint y: 133, endPoint x: 388, endPoint y: 143, distance: 115.0
copy h2 "Mostafa Pms"
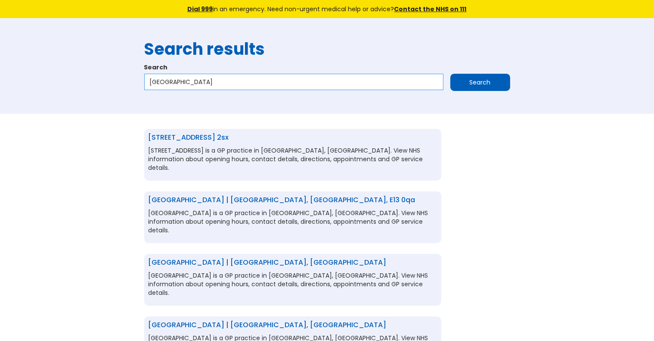
click at [164, 82] on input "East London" at bounding box center [293, 82] width 299 height 16
type input "West London"
click at [450, 74] on input "Search" at bounding box center [480, 82] width 60 height 17
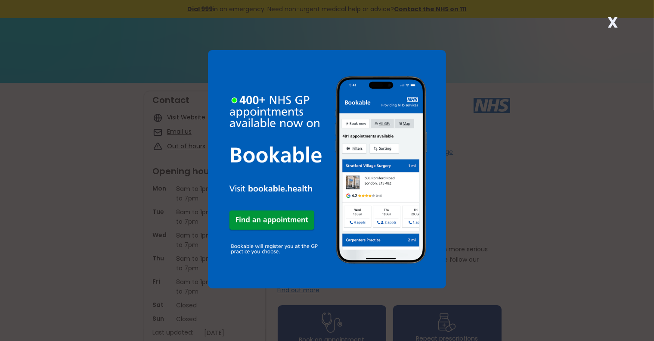
click at [615, 21] on strong "X" at bounding box center [613, 22] width 10 height 21
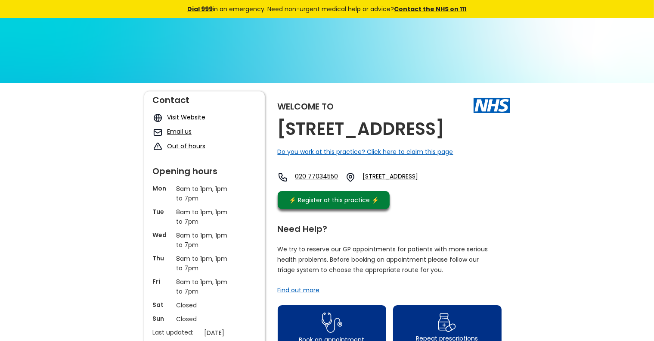
drag, startPoint x: 387, startPoint y: 177, endPoint x: 494, endPoint y: 208, distance: 111.1
click at [494, 208] on div "Welcome to [STREET_ADDRESS] Surgery Do you work at this practice? Click here to…" at bounding box center [394, 152] width 233 height 122
copy link "[STREET_ADDRESS]"
drag, startPoint x: 298, startPoint y: 180, endPoint x: 361, endPoint y: 187, distance: 64.2
click at [361, 182] on div "020 77034550 [STREET_ADDRESS]" at bounding box center [363, 177] width 171 height 10
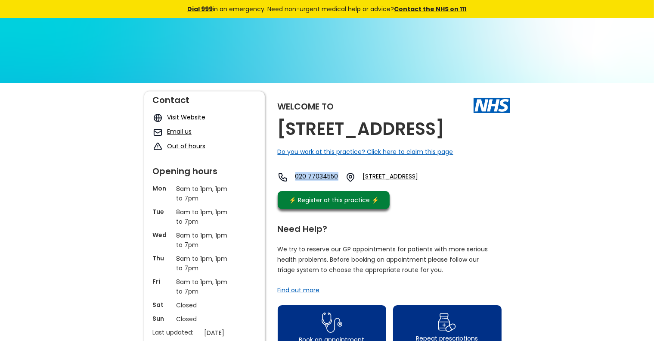
copy link "020 77034550"
drag, startPoint x: 272, startPoint y: 135, endPoint x: 475, endPoint y: 130, distance: 203.3
copy h2 "[STREET_ADDRESS]"
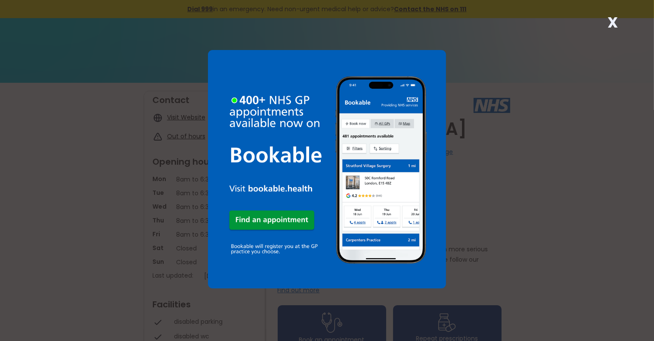
click at [613, 20] on strong "X" at bounding box center [613, 22] width 10 height 21
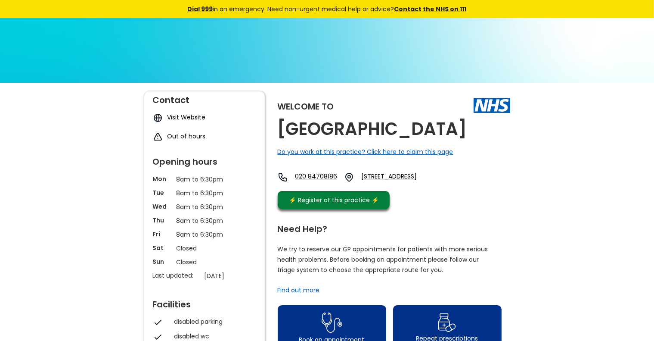
drag, startPoint x: 386, startPoint y: 178, endPoint x: 502, endPoint y: 196, distance: 117.7
click at [502, 196] on div "Welcome to East End Medical Centre Do you work at this practice? Click here to …" at bounding box center [394, 152] width 233 height 122
copy link "61 Plashet Road, Plaistow, London, Greater London, E13 0qa, England"
drag, startPoint x: 298, startPoint y: 179, endPoint x: 353, endPoint y: 184, distance: 54.5
click at [353, 182] on div "020 84708186 61 Plashet Road, Plaistow, London, Greater London, E13 0qa, England" at bounding box center [362, 177] width 168 height 10
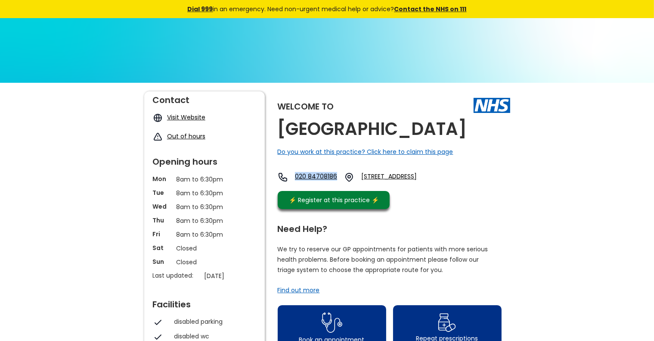
copy link "020 84708186"
drag, startPoint x: 275, startPoint y: 137, endPoint x: 484, endPoint y: 137, distance: 208.4
copy h2 "East End Medical Centre"
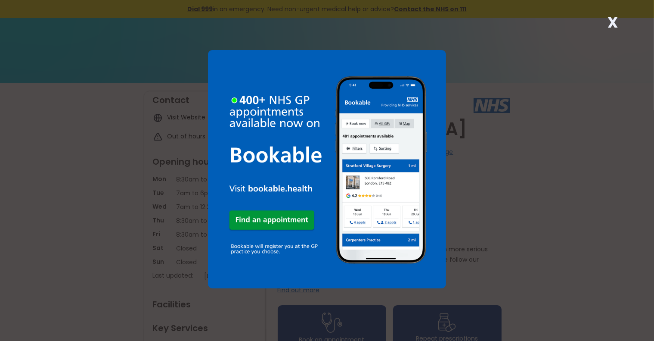
click at [612, 21] on strong "X" at bounding box center [613, 22] width 10 height 21
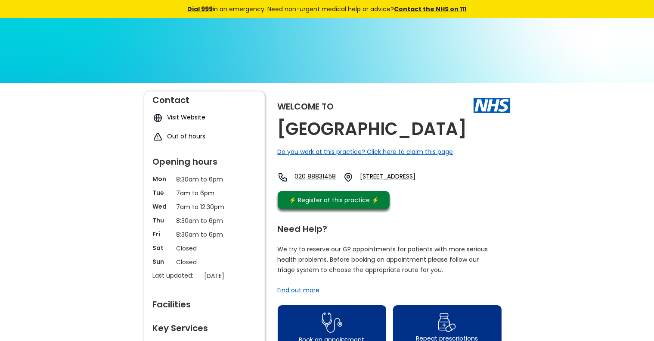
drag, startPoint x: 387, startPoint y: 197, endPoint x: 430, endPoint y: 222, distance: 49.6
click at [430, 213] on div "Welcome to [GEOGRAPHIC_DATA] Do you work at this practice? Click here to claim …" at bounding box center [394, 152] width 233 height 122
copy link "[STREET_ADDRESS]"
drag, startPoint x: 298, startPoint y: 200, endPoint x: 353, endPoint y: 210, distance: 56.0
click at [353, 182] on div "020 88831458 [STREET_ADDRESS]" at bounding box center [360, 177] width 165 height 10
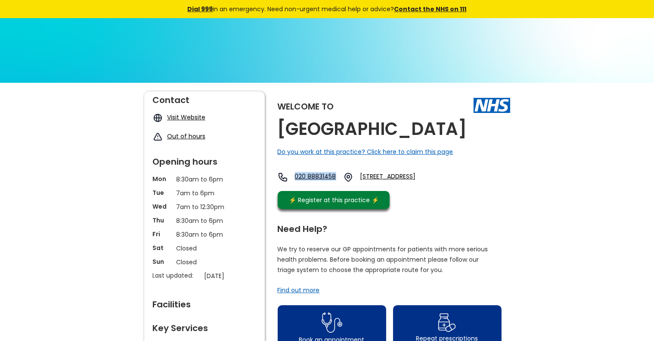
copy link "020 88831458"
drag, startPoint x: 348, startPoint y: 150, endPoint x: 273, endPoint y: 129, distance: 78.3
copy h2 "[GEOGRAPHIC_DATA]"
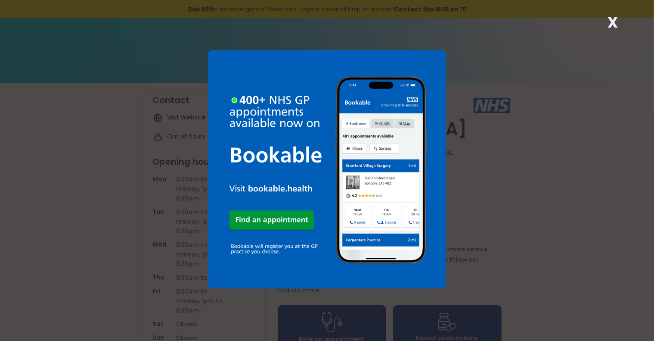
click at [612, 20] on strong "X" at bounding box center [613, 22] width 10 height 21
click at [611, 22] on strong "X" at bounding box center [613, 22] width 10 height 21
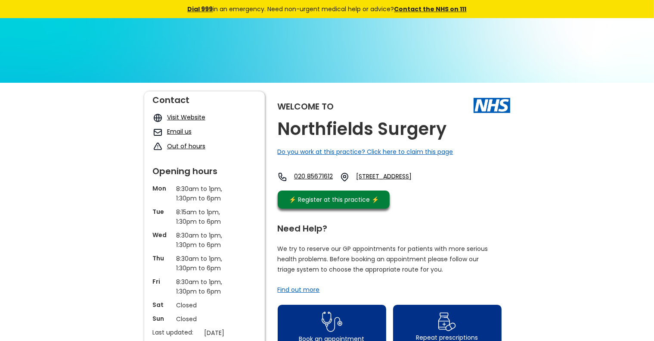
drag, startPoint x: 387, startPoint y: 177, endPoint x: 494, endPoint y: 198, distance: 109.4
click at [494, 198] on div "Welcome to [GEOGRAPHIC_DATA] Do you work at this practice? Click here to claim …" at bounding box center [394, 151] width 233 height 121
copy link "[STREET_ADDRESS]"
drag, startPoint x: 299, startPoint y: 179, endPoint x: 343, endPoint y: 183, distance: 44.5
click at [343, 182] on div "020 85671612 [STREET_ADDRESS]" at bounding box center [356, 177] width 156 height 10
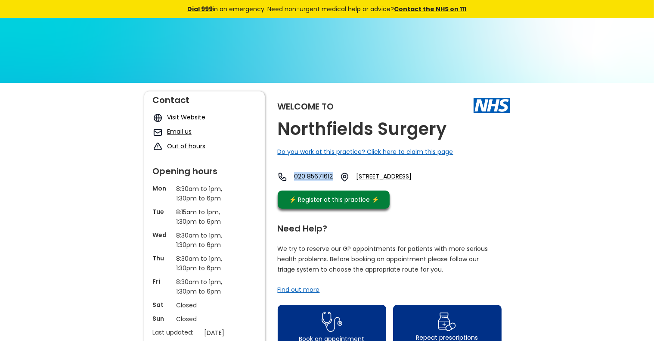
copy link "020 85671612"
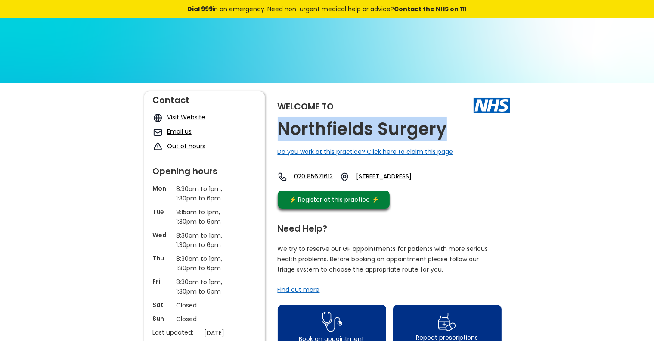
drag, startPoint x: 275, startPoint y: 134, endPoint x: 457, endPoint y: 130, distance: 181.3
copy h2 "Northfields Surgery"
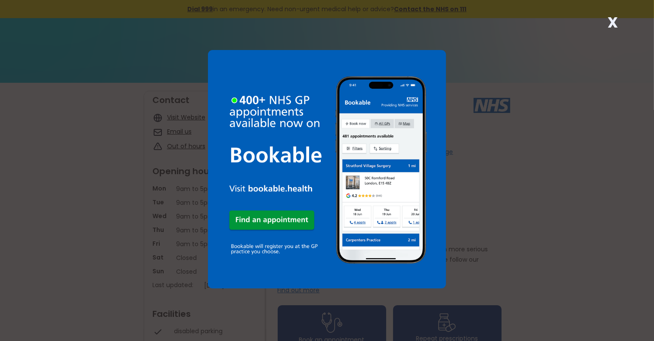
click at [613, 22] on strong "X" at bounding box center [613, 22] width 10 height 21
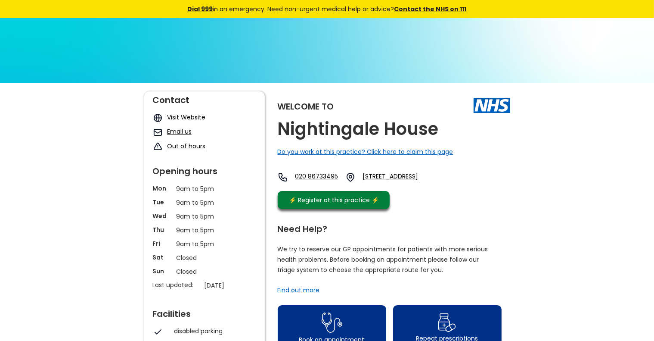
drag, startPoint x: 387, startPoint y: 175, endPoint x: 498, endPoint y: 197, distance: 113.3
click at [498, 197] on div "Welcome to Nightingale House Do you work at this practice? Click here to claim …" at bounding box center [394, 152] width 233 height 122
copy link "105 Nightingale Lane, Balham, London, Greater London, Sw12 8nb, England"
drag, startPoint x: 296, startPoint y: 179, endPoint x: 351, endPoint y: 186, distance: 55.6
click at [351, 182] on div "020 86733495 105 Nightingale Lane, Balham, London, Greater London, Sw12 8nb, En…" at bounding box center [363, 177] width 171 height 10
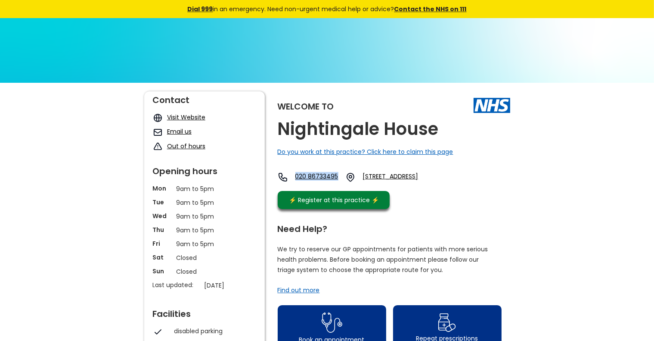
copy link "020 86733495"
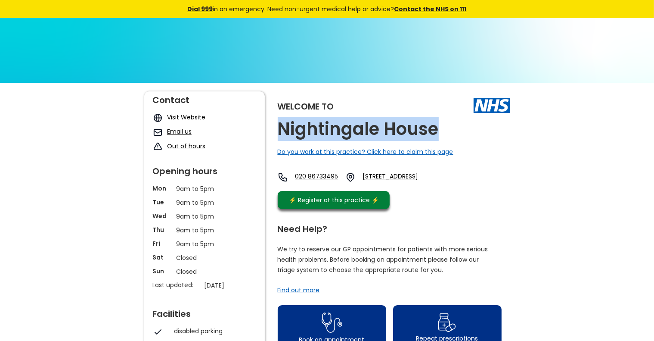
drag, startPoint x: 274, startPoint y: 134, endPoint x: 438, endPoint y: 144, distance: 164.4
copy h2 "Nightingale House"
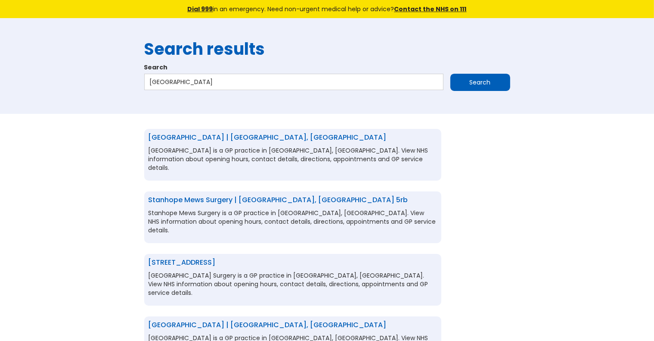
click at [344, 195] on link "Stanhope Mews Surgery | [GEOGRAPHIC_DATA], [GEOGRAPHIC_DATA] 5rb" at bounding box center [279, 200] width 260 height 10
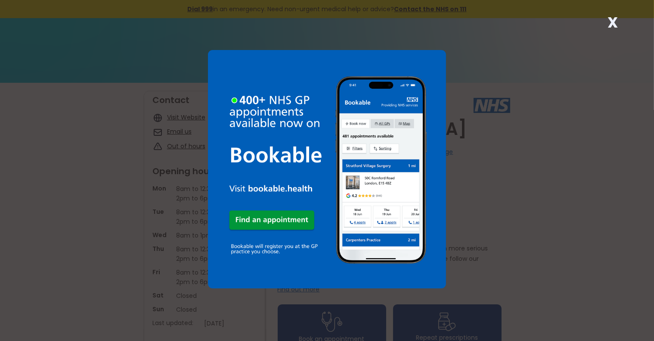
click at [612, 22] on strong "X" at bounding box center [613, 22] width 10 height 21
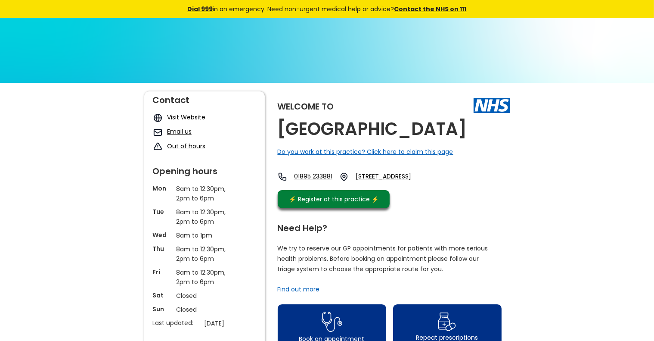
drag, startPoint x: 387, startPoint y: 195, endPoint x: 476, endPoint y: 214, distance: 91.7
click at [476, 212] on div "Welcome to West London Medical Centre Do you work at this practice? Click here …" at bounding box center [394, 151] width 233 height 121
copy link "20 Pield Heath Road, Uxbridge, Middlesex, Ub8 3ng, England"
drag, startPoint x: 297, startPoint y: 198, endPoint x: 348, endPoint y: 206, distance: 52.3
click at [348, 181] on div "01895 233881 20 Pield Heath Road, Uxbridge, Middlesex, Ub8 3ng, England" at bounding box center [355, 176] width 155 height 9
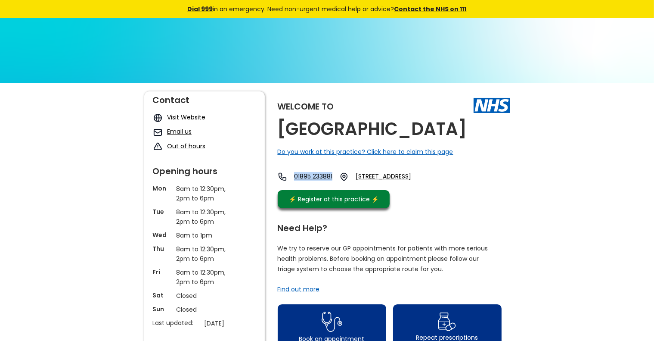
copy link "01895 233881"
drag, startPoint x: 273, startPoint y: 129, endPoint x: 350, endPoint y: 149, distance: 78.9
copy h2 "West London Medical Centre"
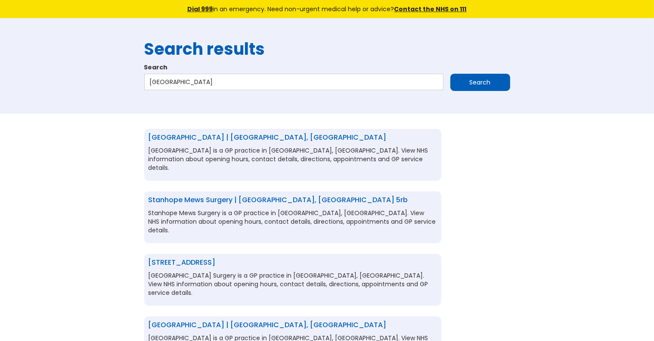
click at [351, 320] on link "[GEOGRAPHIC_DATA] | [GEOGRAPHIC_DATA], [GEOGRAPHIC_DATA]" at bounding box center [268, 325] width 238 height 10
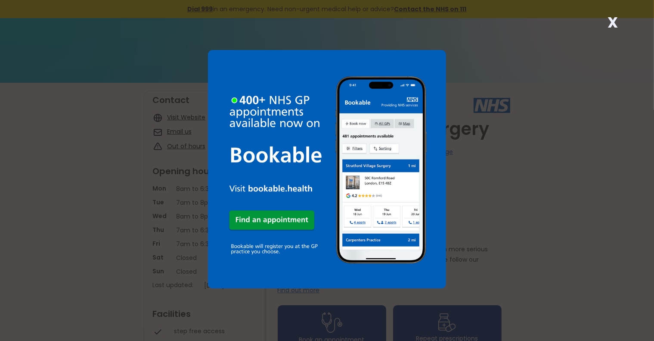
click at [613, 20] on strong "X" at bounding box center [613, 22] width 10 height 21
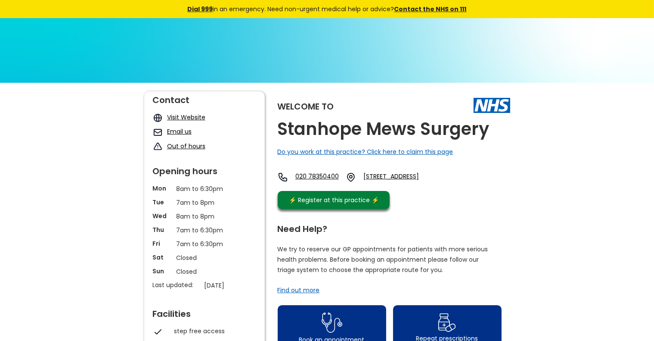
drag, startPoint x: 388, startPoint y: 176, endPoint x: 472, endPoint y: 195, distance: 86.1
click at [472, 195] on div "Welcome to Stanhope Mews Surgery Do you work at this practice? Click here to cl…" at bounding box center [394, 152] width 233 height 122
copy link "7 Stanhope Mews West, London, Greater London, Sw7 5rb, England"
drag, startPoint x: 296, startPoint y: 177, endPoint x: 345, endPoint y: 182, distance: 49.3
click at [345, 182] on div "020 78350400 7 Stanhope Mews West, London, Greater London, Sw7 5rb, England" at bounding box center [364, 177] width 173 height 10
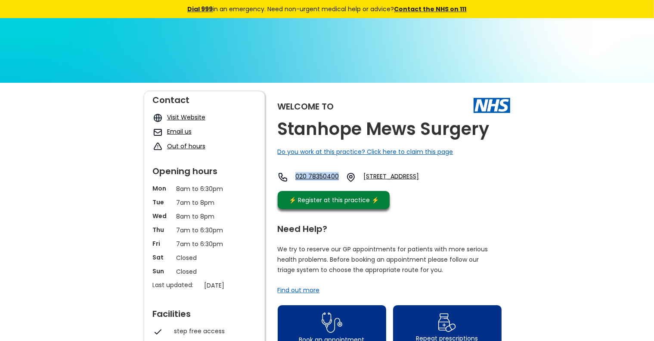
copy link "020 78350400"
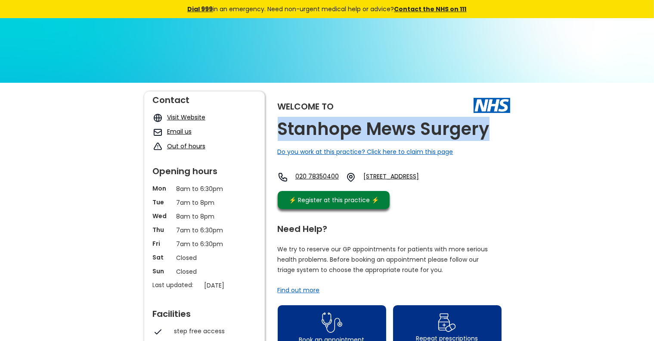
drag, startPoint x: 274, startPoint y: 134, endPoint x: 488, endPoint y: 138, distance: 213.6
copy h2 "Stanhope Mews Surgery"
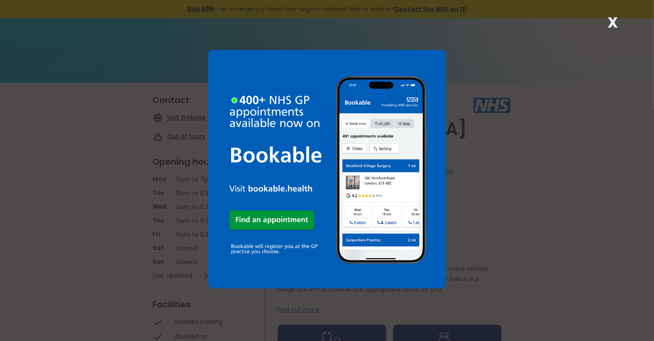
click at [612, 24] on strong "X" at bounding box center [613, 22] width 10 height 21
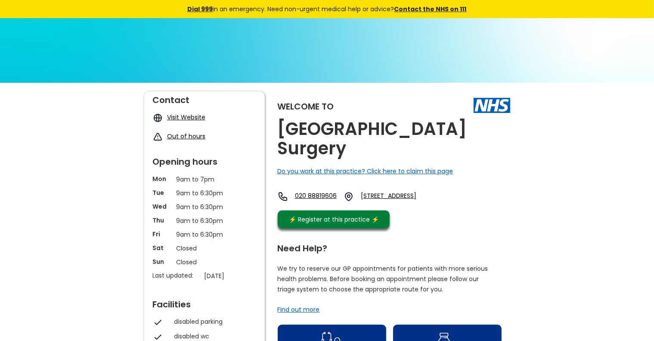
drag, startPoint x: 386, startPoint y: 177, endPoint x: 500, endPoint y: 200, distance: 115.7
click at [500, 200] on div "Welcome to [GEOGRAPHIC_DATA] Surgery Do you work at this practice? Click here t…" at bounding box center [394, 161] width 233 height 141
copy link "[STREET_ADDRESS]"
drag, startPoint x: 299, startPoint y: 178, endPoint x: 347, endPoint y: 189, distance: 49.1
click at [347, 191] on div "020 88819606 [STREET_ADDRESS]" at bounding box center [361, 198] width 167 height 15
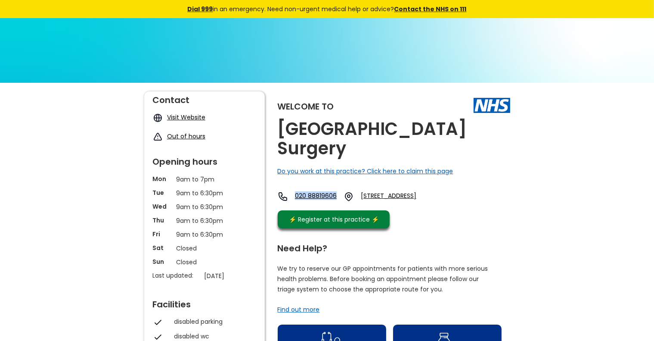
copy link "020 88819606"
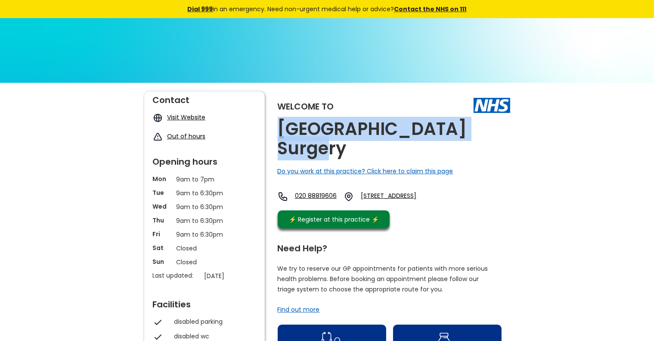
drag, startPoint x: 274, startPoint y: 131, endPoint x: 504, endPoint y: 134, distance: 230.4
copy h2 "[GEOGRAPHIC_DATA] Surgery"
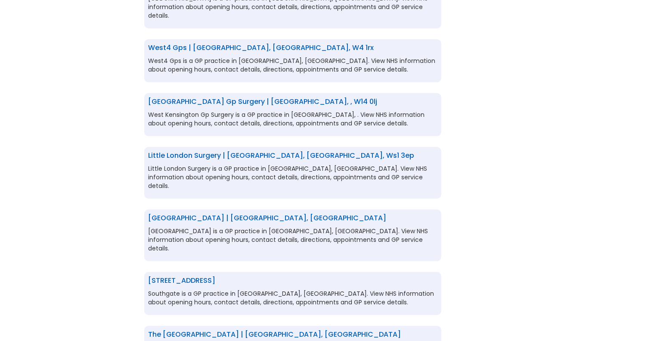
scroll to position [345, 0]
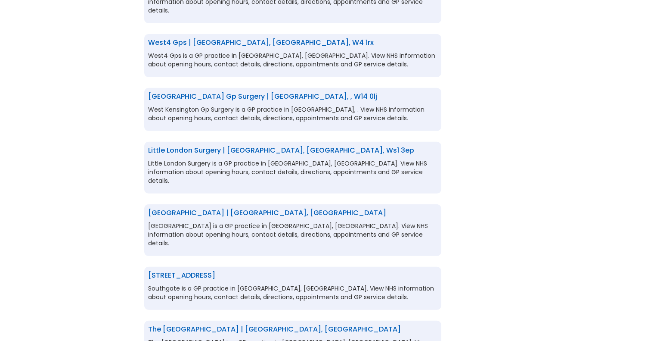
drag, startPoint x: 307, startPoint y: 182, endPoint x: 590, endPoint y: 157, distance: 284.9
click at [590, 157] on body "Dial 999 in an emergency. Need non-urgent medical help or advice? Contact the N…" at bounding box center [327, 49] width 654 height 789
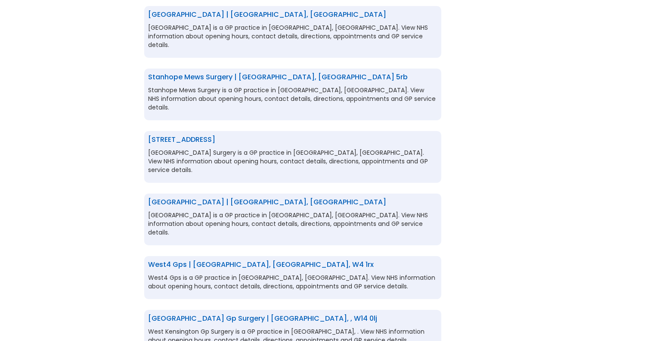
scroll to position [0, 0]
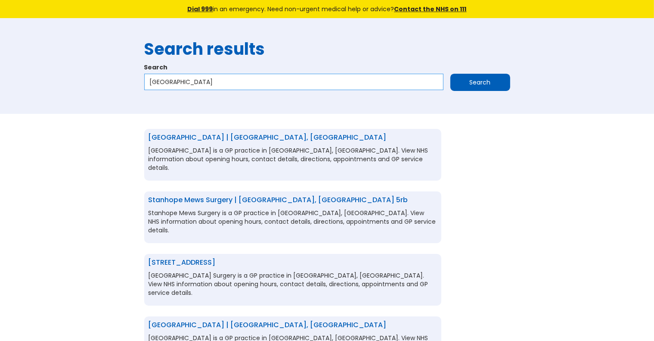
click at [164, 82] on input "West London" at bounding box center [293, 82] width 299 height 16
type input "South London"
click at [450, 74] on input "Search" at bounding box center [480, 82] width 60 height 17
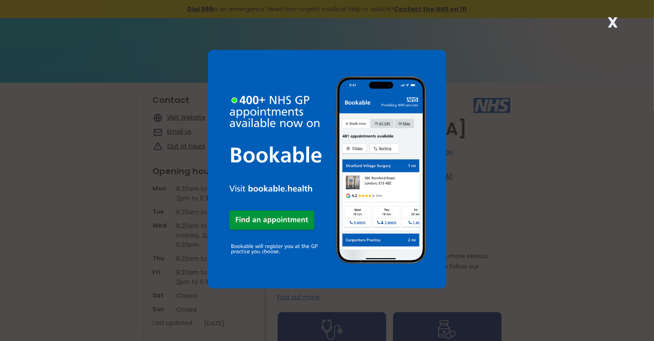
click at [612, 22] on strong "X" at bounding box center [613, 22] width 10 height 21
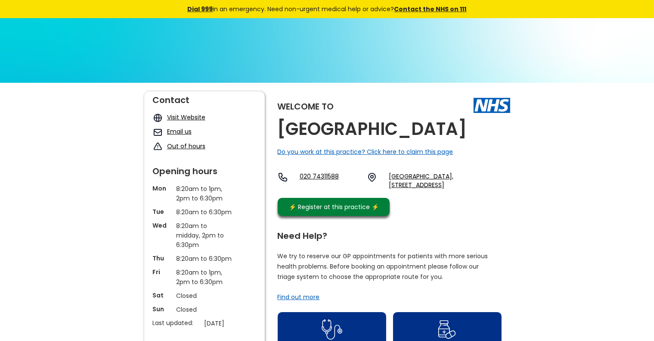
drag, startPoint x: 386, startPoint y: 195, endPoint x: 429, endPoint y: 219, distance: 49.5
click at [429, 193] on div "020 74311588 [GEOGRAPHIC_DATA], [STREET_ADDRESS]" at bounding box center [394, 183] width 233 height 22
copy link "[GEOGRAPHIC_DATA], [STREET_ADDRESS]"
drag, startPoint x: 297, startPoint y: 198, endPoint x: 346, endPoint y: 198, distance: 48.7
click at [346, 189] on div "020 74311588 [GEOGRAPHIC_DATA], [STREET_ADDRESS]" at bounding box center [394, 180] width 233 height 17
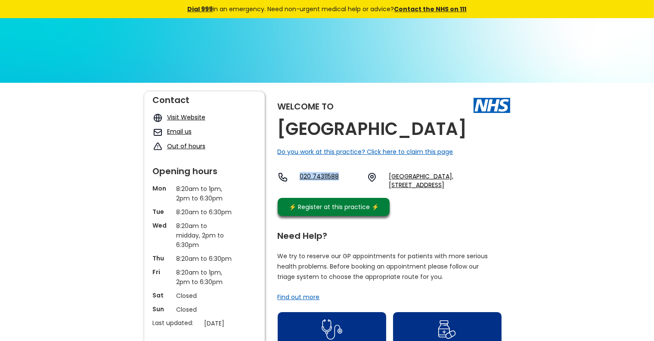
copy link "020 74311588"
drag, startPoint x: 341, startPoint y: 153, endPoint x: 282, endPoint y: 129, distance: 63.6
click at [282, 129] on h2 "West Hampstead Medical Centre" at bounding box center [372, 128] width 189 height 19
copy h2 "West Hampstead Medical Centre"
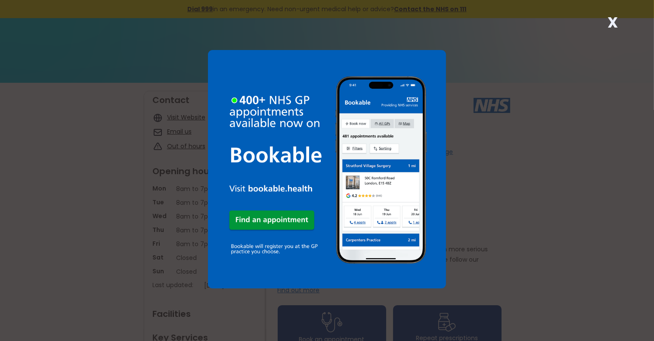
click at [613, 22] on strong "X" at bounding box center [613, 22] width 10 height 21
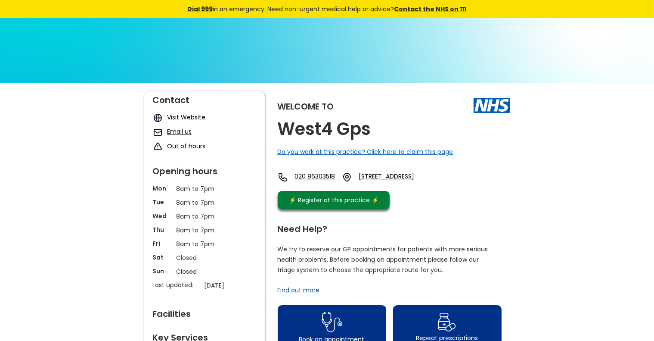
drag, startPoint x: 386, startPoint y: 176, endPoint x: 475, endPoint y: 193, distance: 91.1
click at [440, 186] on div "020 86303518 [STREET_ADDRESS]" at bounding box center [359, 179] width 162 height 15
copy link "[STREET_ADDRESS]"
drag, startPoint x: 297, startPoint y: 177, endPoint x: 345, endPoint y: 182, distance: 47.7
click at [345, 182] on div "020 86303518 [STREET_ADDRESS]" at bounding box center [359, 177] width 162 height 10
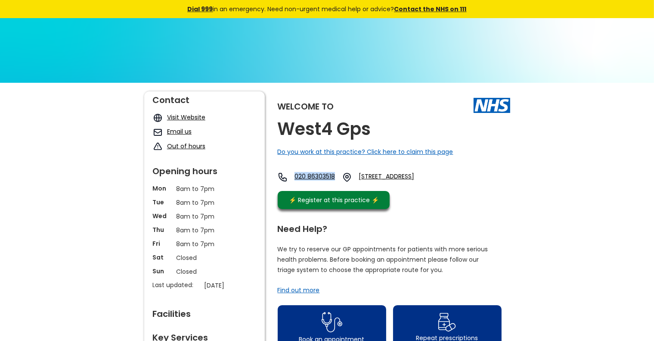
copy link "020 86303518"
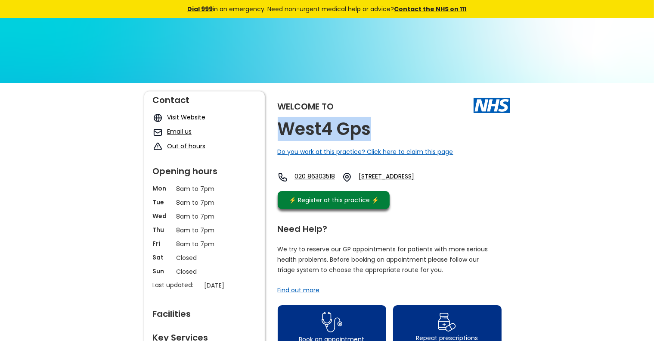
drag, startPoint x: 273, startPoint y: 132, endPoint x: 395, endPoint y: 146, distance: 122.7
copy h2 "West4 Gps"
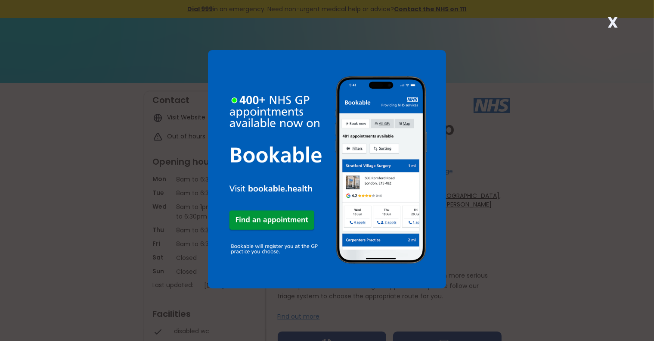
click at [613, 25] on strong "X" at bounding box center [613, 22] width 10 height 21
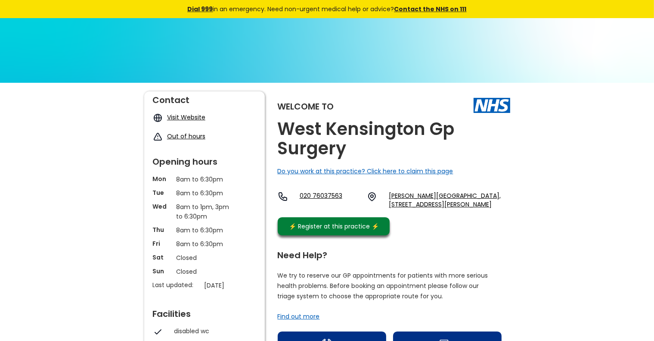
drag, startPoint x: 386, startPoint y: 195, endPoint x: 483, endPoint y: 216, distance: 99.3
click at [483, 216] on div "Welcome to West Kensington Gp Surgery Do you work at this practice? Click here …" at bounding box center [394, 165] width 233 height 148
copy link "Milson Road Health Centre, 1-13 Milson Road, London, W14 0lj, England"
drag, startPoint x: 298, startPoint y: 196, endPoint x: 356, endPoint y: 199, distance: 57.8
click at [356, 199] on div "020 76037563 Milson Road Health Centre, 1-13 Milson Road, London, W14 0lj, Engl…" at bounding box center [394, 199] width 233 height 17
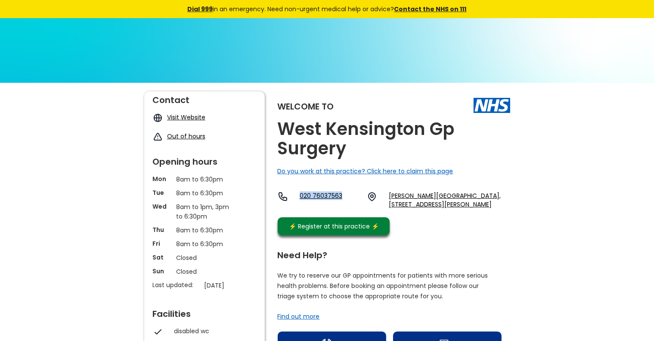
copy link "020 76037563"
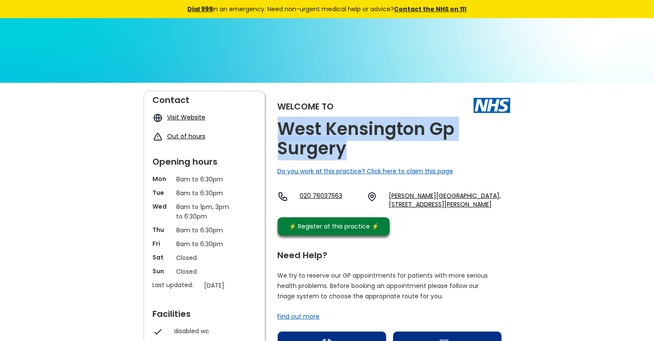
drag, startPoint x: 353, startPoint y: 151, endPoint x: 273, endPoint y: 127, distance: 83.7
copy h2 "West Kensington Gp Surgery"
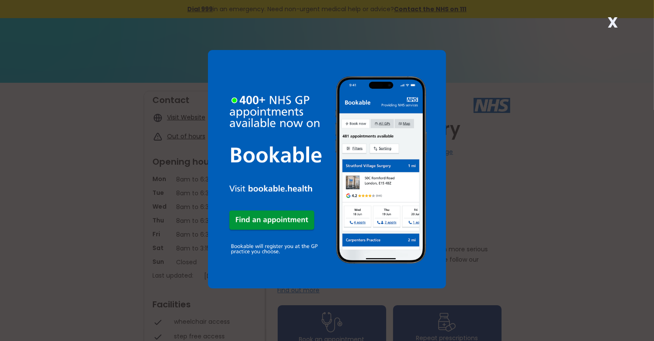
click at [611, 24] on strong "X" at bounding box center [613, 22] width 10 height 21
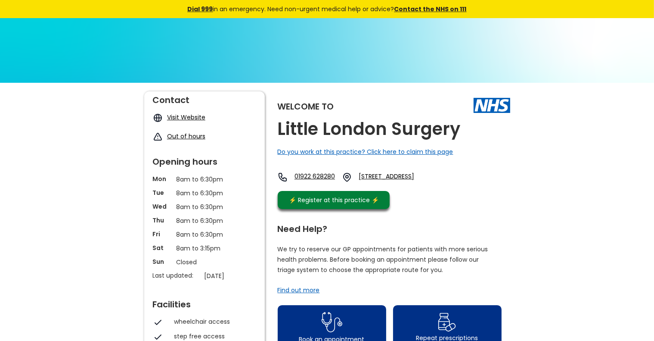
drag, startPoint x: 387, startPoint y: 174, endPoint x: 498, endPoint y: 201, distance: 114.1
click at [498, 201] on div "Welcome to [GEOGRAPHIC_DATA] Surgery Do you work at this practice? Click here t…" at bounding box center [394, 152] width 233 height 122
copy link "[STREET_ADDRESS]"
drag, startPoint x: 298, startPoint y: 179, endPoint x: 341, endPoint y: 184, distance: 43.8
click at [341, 182] on div "01922 628280 [GEOGRAPHIC_DATA], [GEOGRAPHIC_DATA], [GEOGRAPHIC_DATA], [GEOGRAPH…" at bounding box center [359, 177] width 162 height 10
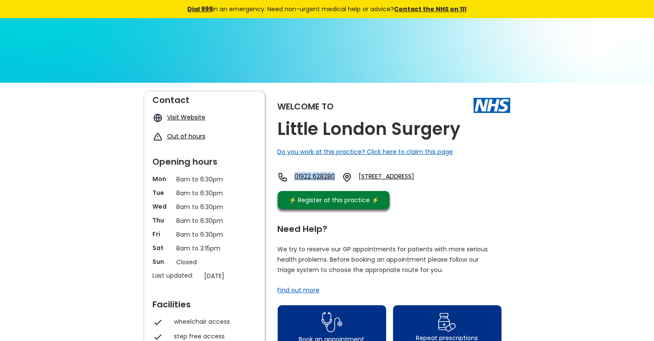
copy link "01922 628280"
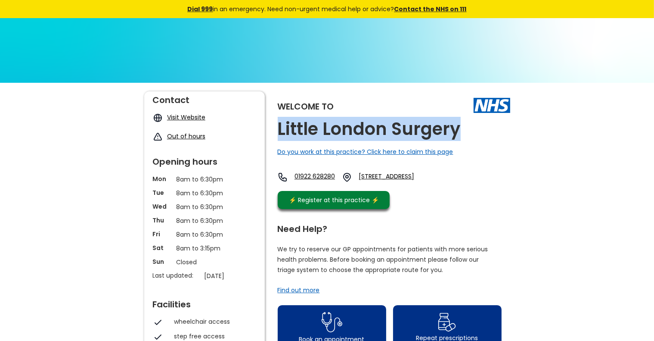
drag, startPoint x: 271, startPoint y: 132, endPoint x: 472, endPoint y: 132, distance: 200.7
copy h2 "Little London Surgery"
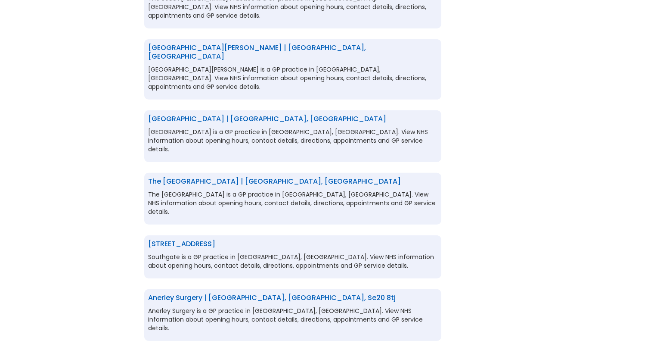
scroll to position [346, 0]
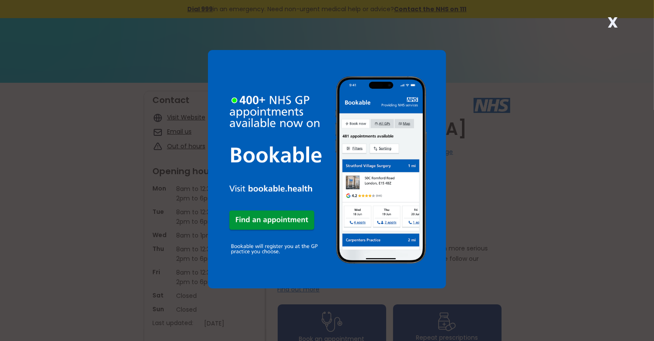
click at [615, 22] on strong "X" at bounding box center [613, 22] width 10 height 21
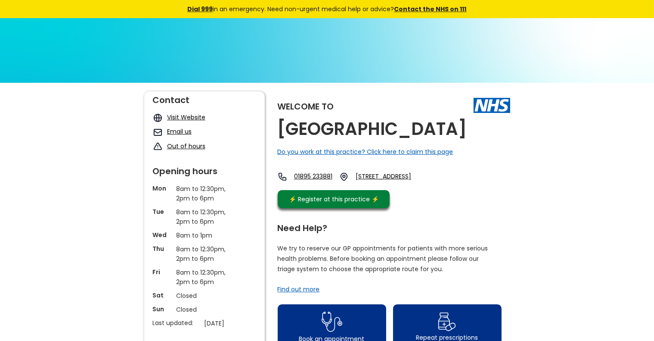
drag, startPoint x: 386, startPoint y: 194, endPoint x: 493, endPoint y: 221, distance: 110.3
click at [493, 212] on div "Welcome to West London Medical Centre Do you work at this practice? Click here …" at bounding box center [394, 151] width 233 height 121
copy link "20 Pield Heath Road, Uxbridge, Middlesex, Ub8 3ng, England"
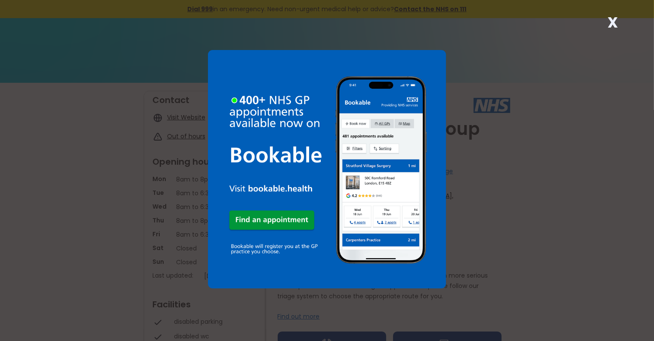
click at [613, 22] on strong "X" at bounding box center [613, 22] width 10 height 21
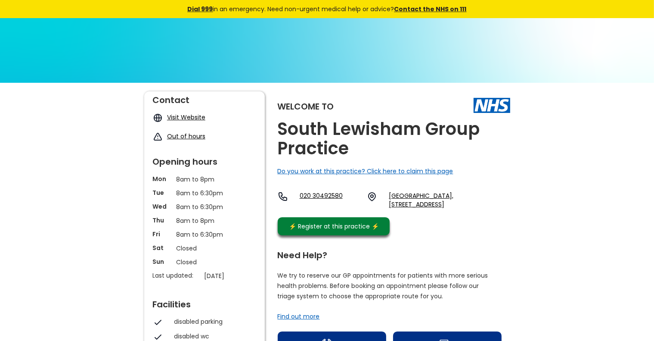
drag, startPoint x: 386, startPoint y: 196, endPoint x: 434, endPoint y: 233, distance: 60.4
click at [434, 233] on div "Welcome to South Lewisham Group Practice Do you work at this practice? Click he…" at bounding box center [394, 165] width 233 height 148
copy link "[GEOGRAPHIC_DATA], [STREET_ADDRESS]"
drag, startPoint x: 297, startPoint y: 197, endPoint x: 351, endPoint y: 205, distance: 54.8
click at [351, 205] on div "020 30492580 [GEOGRAPHIC_DATA], [STREET_ADDRESS]" at bounding box center [394, 199] width 233 height 17
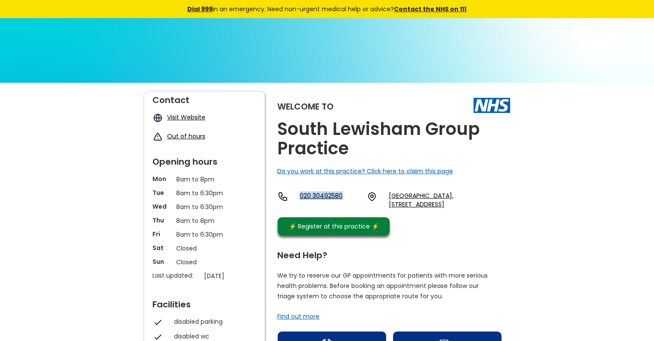
copy link "020 30492580"
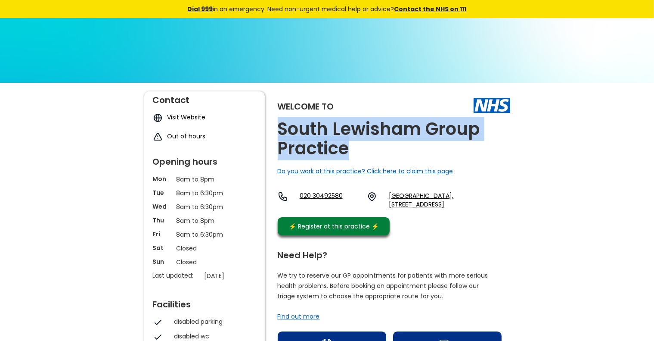
drag, startPoint x: 357, startPoint y: 152, endPoint x: 279, endPoint y: 128, distance: 81.2
click at [279, 128] on h2 "South Lewisham Group Practice" at bounding box center [394, 138] width 233 height 39
copy h2 "South Lewisham Group Practice"
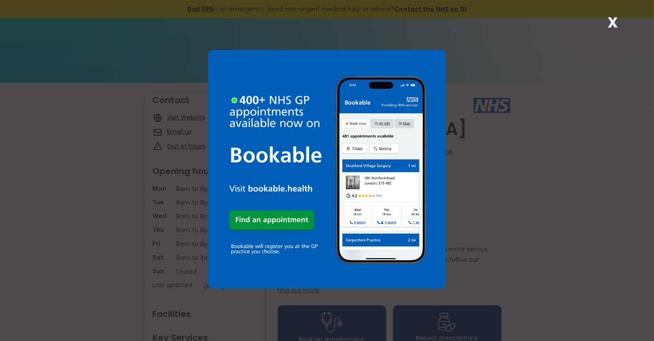
click at [610, 22] on strong "X" at bounding box center [613, 22] width 10 height 21
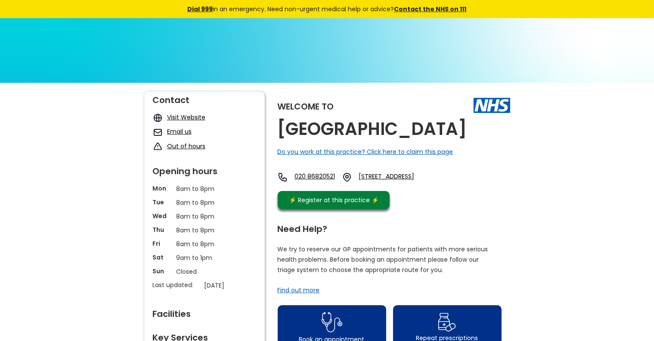
drag, startPoint x: 386, startPoint y: 196, endPoint x: 501, endPoint y: 205, distance: 115.8
click at [440, 182] on div "020 86820521 [STREET_ADDRESS]" at bounding box center [359, 177] width 162 height 10
copy link "[STREET_ADDRESS]"
drag, startPoint x: 338, startPoint y: 152, endPoint x: 269, endPoint y: 126, distance: 73.7
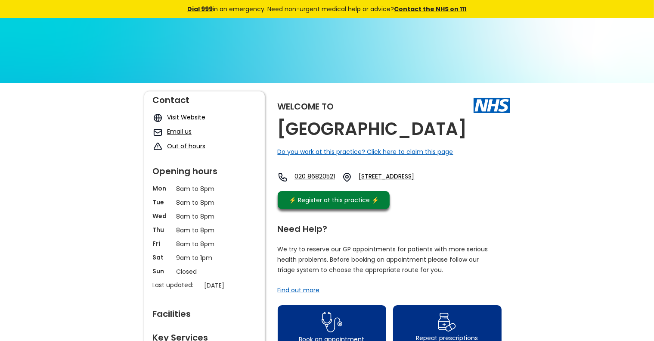
click at [372, 139] on h2 "[GEOGRAPHIC_DATA]" at bounding box center [372, 128] width 189 height 19
drag, startPoint x: 343, startPoint y: 149, endPoint x: 277, endPoint y: 129, distance: 68.4
click at [278, 129] on h2 "[GEOGRAPHIC_DATA]" at bounding box center [372, 128] width 189 height 19
copy h2 "[GEOGRAPHIC_DATA]"
drag, startPoint x: 298, startPoint y: 199, endPoint x: 351, endPoint y: 203, distance: 53.5
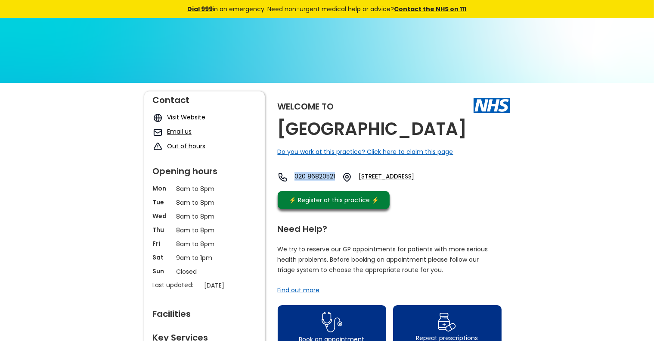
click at [351, 182] on div "020 86820521 [STREET_ADDRESS]" at bounding box center [359, 177] width 162 height 10
copy link "020 86820521"
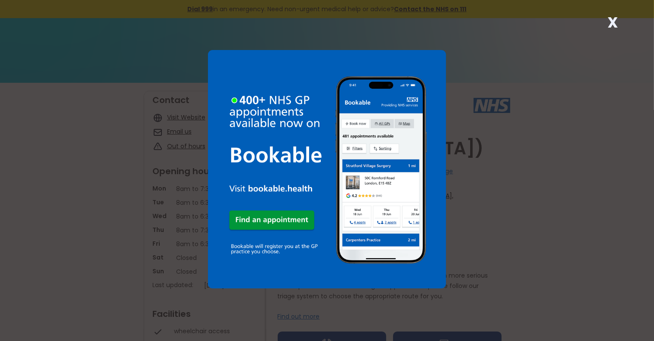
click at [611, 19] on strong "X" at bounding box center [613, 22] width 10 height 21
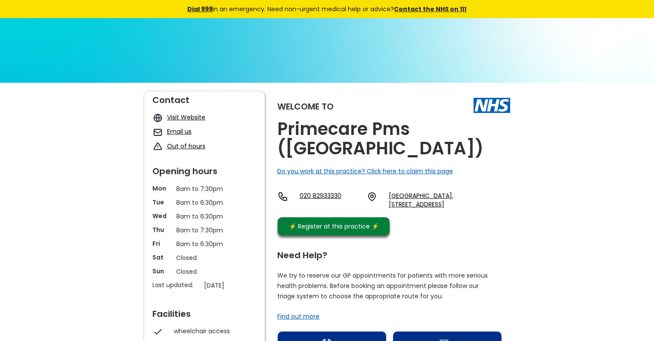
drag, startPoint x: 387, startPoint y: 194, endPoint x: 505, endPoint y: 225, distance: 122.0
click at [505, 225] on div "Welcome to Primecare Pms (south Street) Do you work at this practice? Click her…" at bounding box center [394, 165] width 233 height 148
copy link "South St Medical Centre, 71a Greenwich South Street, Greenwich, London, Greater…"
drag, startPoint x: 297, startPoint y: 198, endPoint x: 351, endPoint y: 201, distance: 54.4
click at [351, 201] on div "020 82933330 South St Medical Centre, 71a Greenwich South Street, Greenwich, Lo…" at bounding box center [394, 199] width 233 height 17
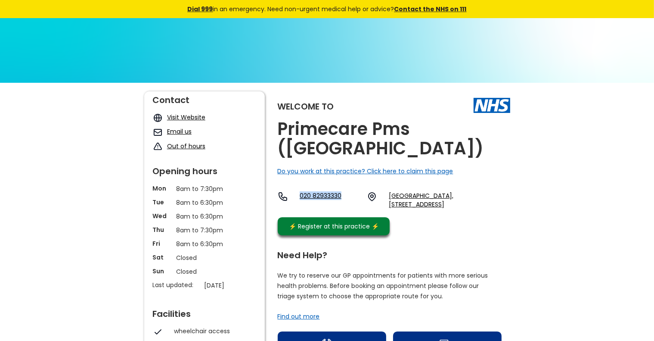
copy link "020 82933330"
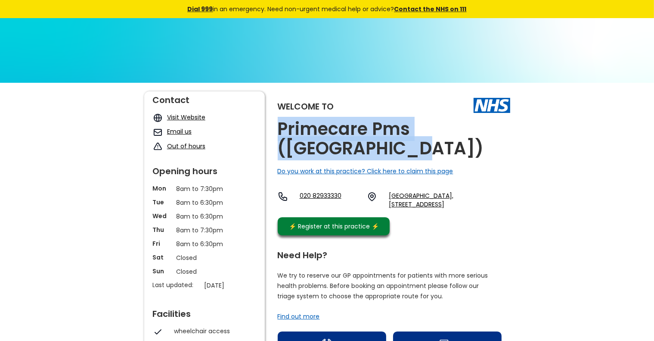
drag, startPoint x: 343, startPoint y: 158, endPoint x: 276, endPoint y: 130, distance: 72.2
copy h2 "Primecare Pms (south Street)"
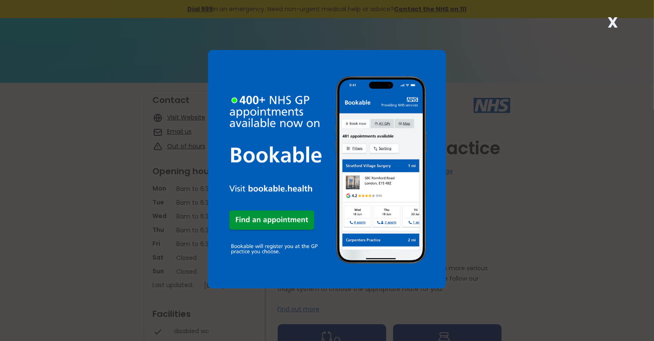
click at [618, 18] on div "X" at bounding box center [612, 25] width 17 height 17
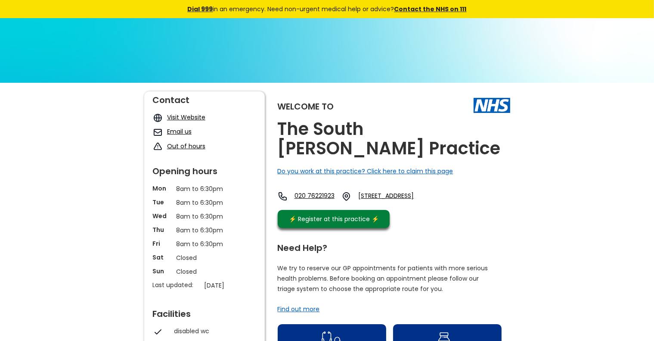
drag, startPoint x: 386, startPoint y: 196, endPoint x: 441, endPoint y: 218, distance: 59.3
click at [439, 205] on div "020 76221923 Selway House, 272 South Lambeth Road, London, Greater London, Sw8 …" at bounding box center [358, 198] width 161 height 14
copy link "Selway House, 272 South Lambeth Road, London, Greater London, Sw8 1ul, England"
drag, startPoint x: 298, startPoint y: 196, endPoint x: 364, endPoint y: 201, distance: 66.5
click at [364, 201] on div "020 76221923 Selway House, 272 South Lambeth Road, London, Greater London, Sw8 …" at bounding box center [358, 196] width 161 height 10
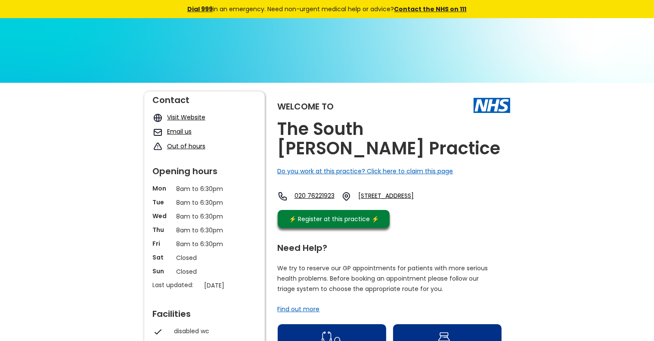
copy link "020 76221923"
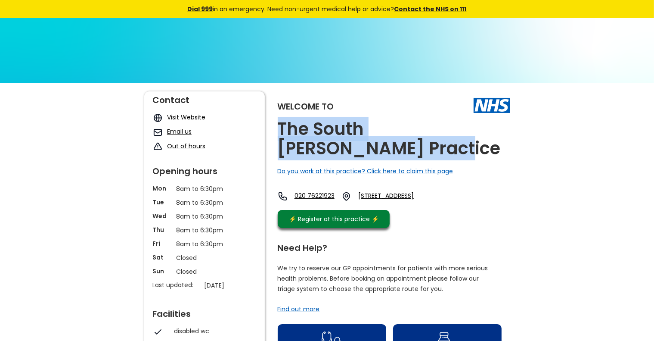
drag, startPoint x: 374, startPoint y: 153, endPoint x: 278, endPoint y: 130, distance: 98.4
click at [278, 130] on h2 "The South Lambeth Rd Practice" at bounding box center [394, 138] width 233 height 39
copy h2 "The South Lambeth Rd Practice"
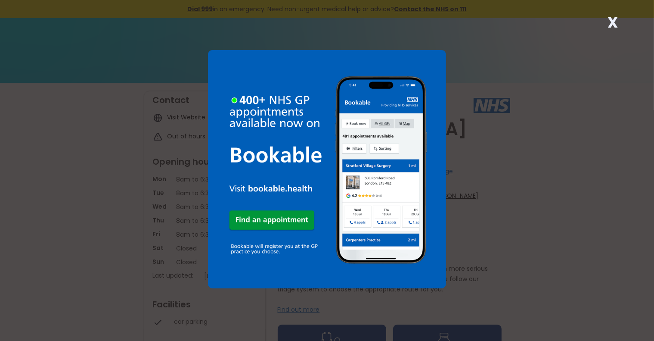
click at [617, 23] on strong "X" at bounding box center [613, 22] width 10 height 21
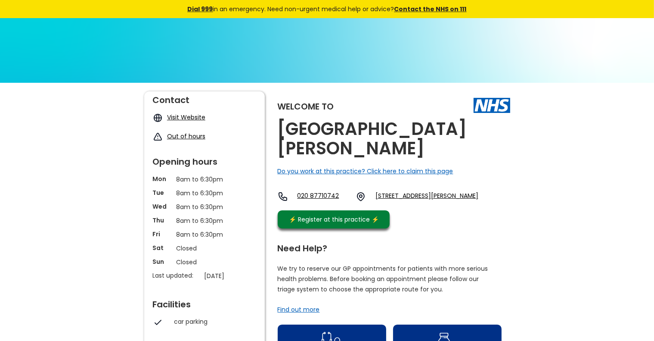
drag, startPoint x: 387, startPoint y: 193, endPoint x: 509, endPoint y: 220, distance: 124.9
click at [509, 220] on div "Welcome to [GEOGRAPHIC_DATA][PERSON_NAME] Do you work at this practice? Click h…" at bounding box center [394, 161] width 233 height 141
copy link "[STREET_ADDRESS][PERSON_NAME]"
drag, startPoint x: 298, startPoint y: 196, endPoint x: 345, endPoint y: 204, distance: 48.0
click at [345, 202] on div "020 87710742 [STREET_ADDRESS][PERSON_NAME]" at bounding box center [378, 196] width 201 height 10
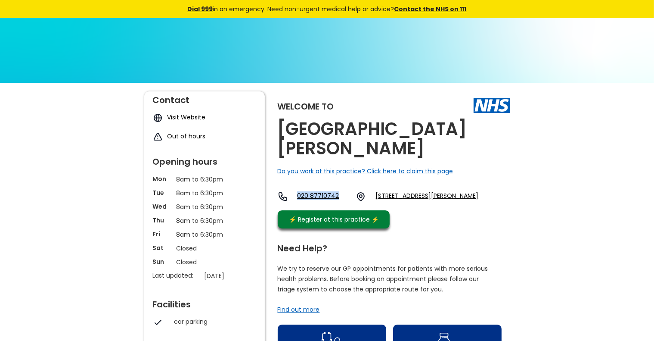
copy link "020 87710742"
drag, startPoint x: 417, startPoint y: 150, endPoint x: 279, endPoint y: 130, distance: 139.8
click at [279, 130] on h2 "[GEOGRAPHIC_DATA][PERSON_NAME]" at bounding box center [394, 138] width 233 height 39
copy h2 "[GEOGRAPHIC_DATA][PERSON_NAME]"
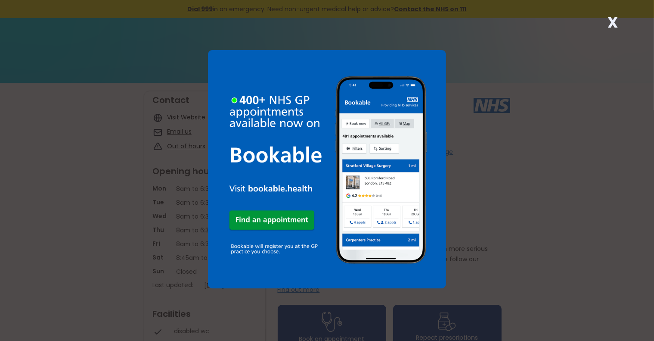
click at [611, 21] on strong "X" at bounding box center [613, 22] width 10 height 21
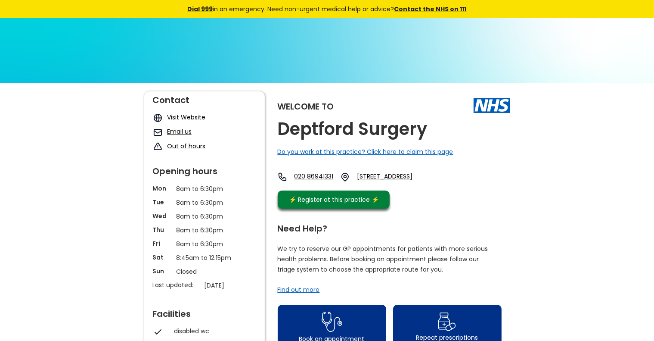
drag, startPoint x: 388, startPoint y: 174, endPoint x: 525, endPoint y: 205, distance: 140.4
copy link "[STREET_ADDRESS]"
drag, startPoint x: 297, startPoint y: 177, endPoint x: 342, endPoint y: 180, distance: 45.3
click at [342, 180] on div "020 86941331 [STREET_ADDRESS]" at bounding box center [357, 177] width 158 height 10
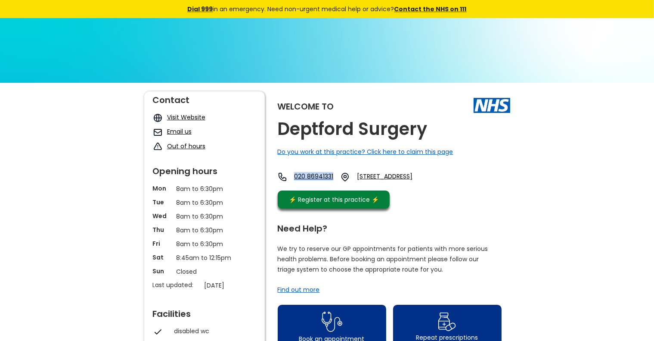
copy link "020 86941331"
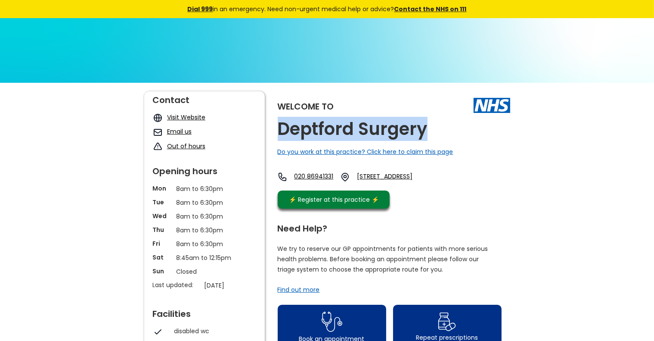
drag, startPoint x: 272, startPoint y: 132, endPoint x: 450, endPoint y: 144, distance: 177.8
copy h2 "Deptford Surgery"
